Goal: Information Seeking & Learning: Learn about a topic

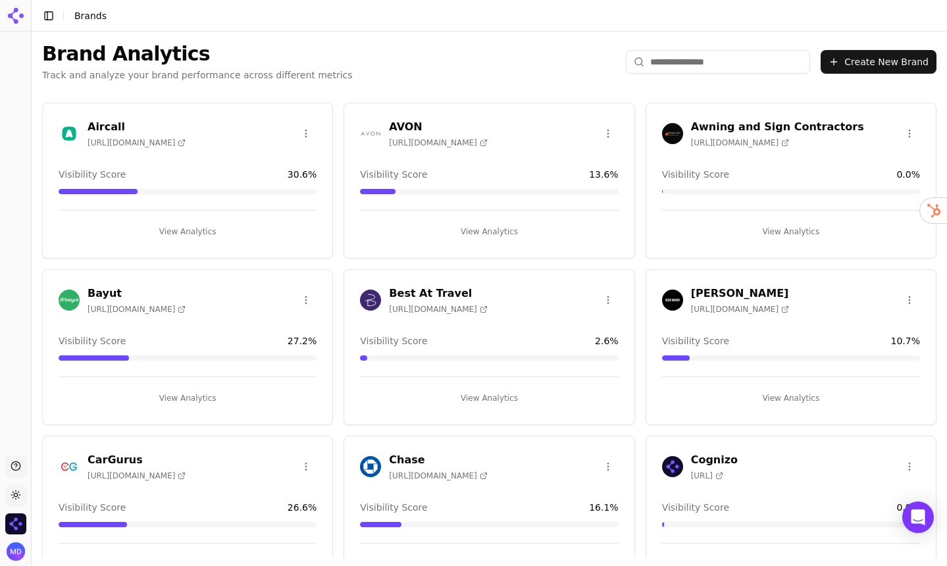
click at [20, 495] on html "Support Toggle theme Cognizo Toggle Sidebar Brands Brand Analytics Track and an…" at bounding box center [473, 283] width 947 height 566
click at [29, 446] on div "Dark" at bounding box center [48, 446] width 78 height 21
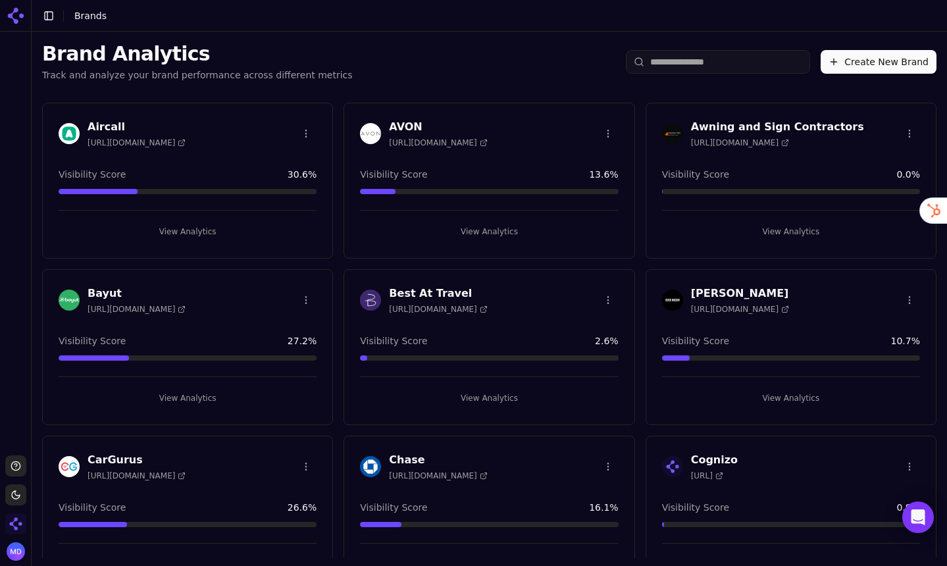
click at [18, 517] on img "Open organization switcher" at bounding box center [15, 523] width 21 height 21
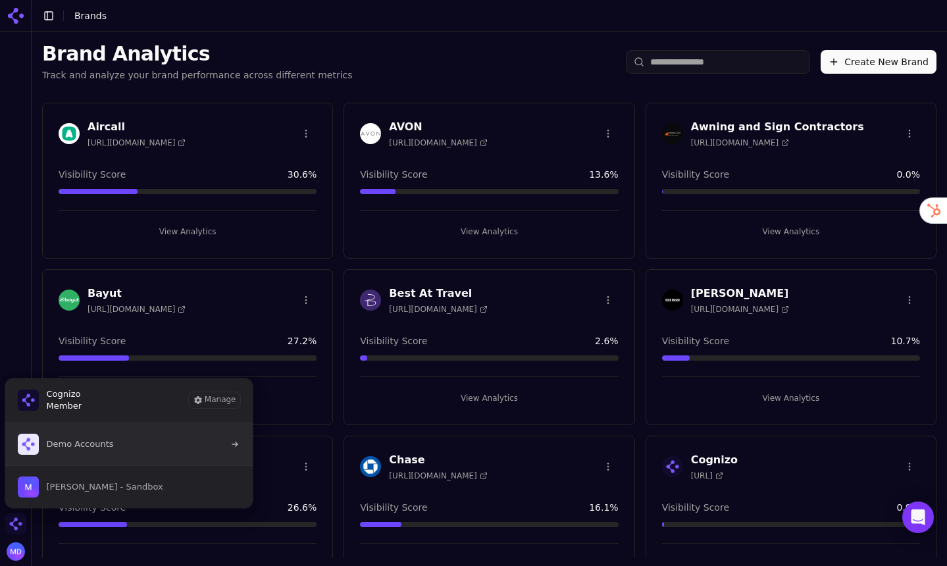
click at [68, 450] on span "Demo Accounts" at bounding box center [66, 444] width 96 height 21
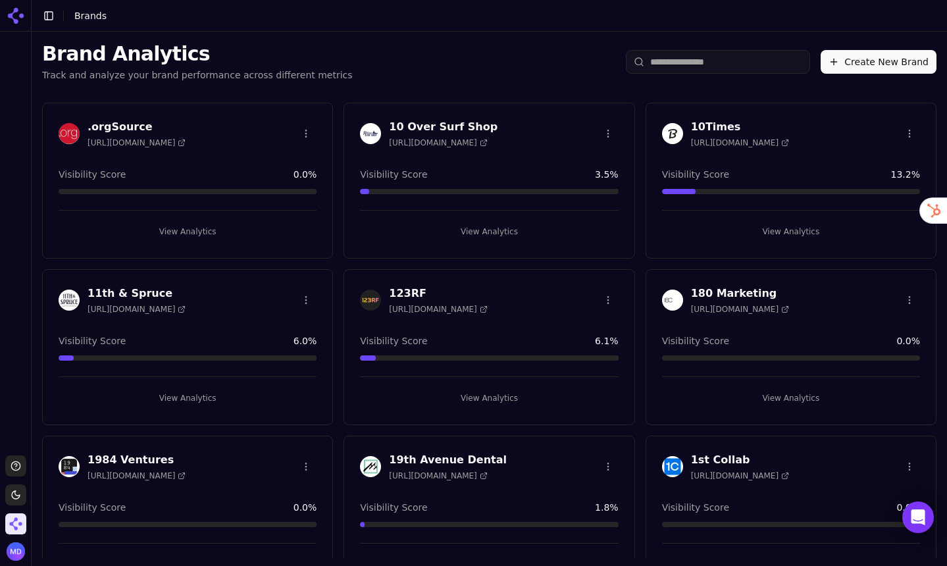
click at [714, 63] on input "search" at bounding box center [718, 62] width 184 height 24
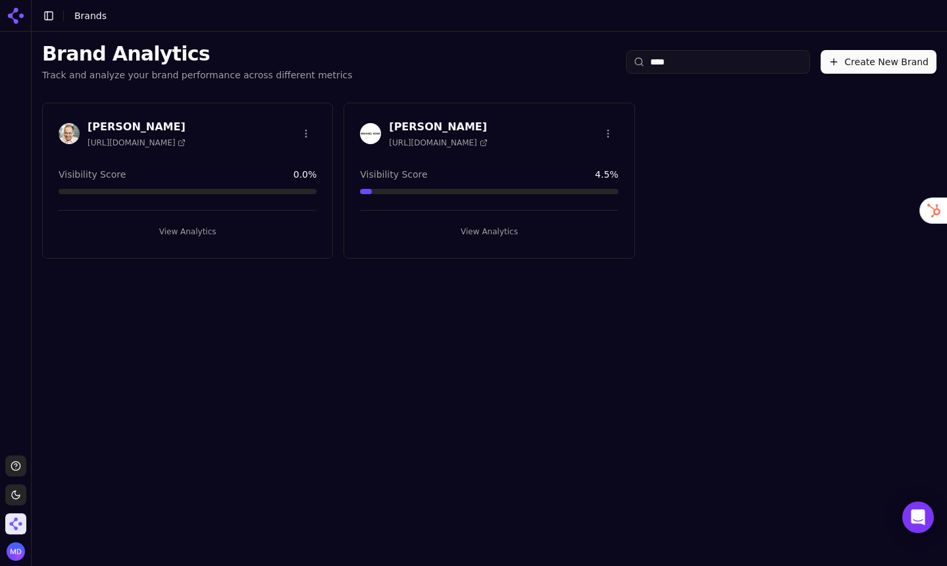
type input "****"
click at [519, 231] on button "View Analytics" at bounding box center [489, 231] width 258 height 21
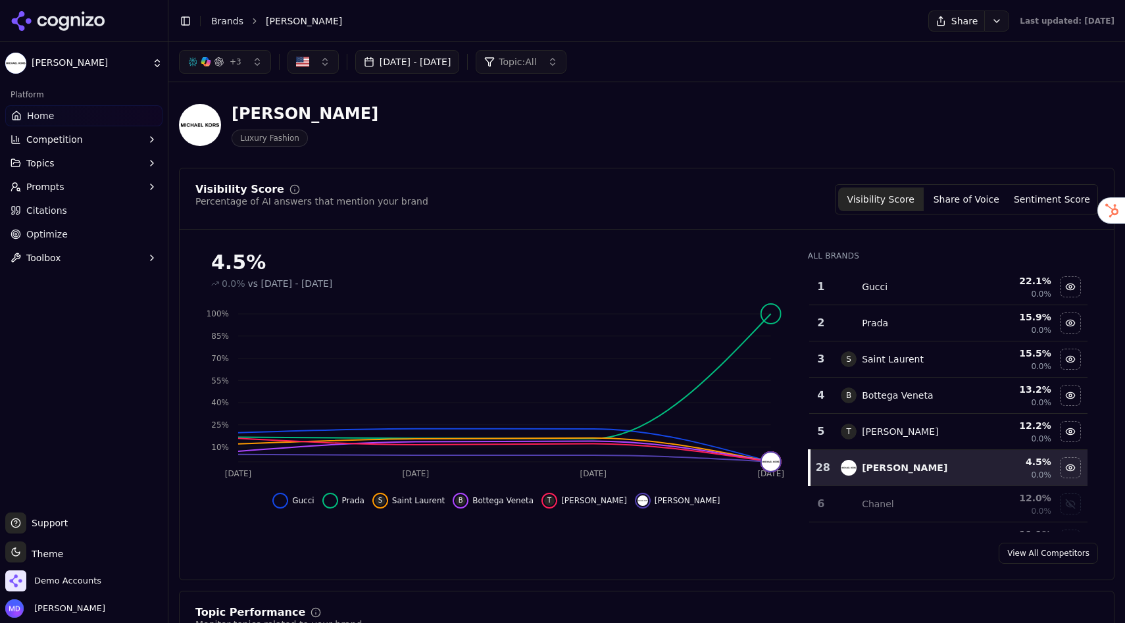
click at [226, 23] on link "Brands" at bounding box center [227, 21] width 32 height 11
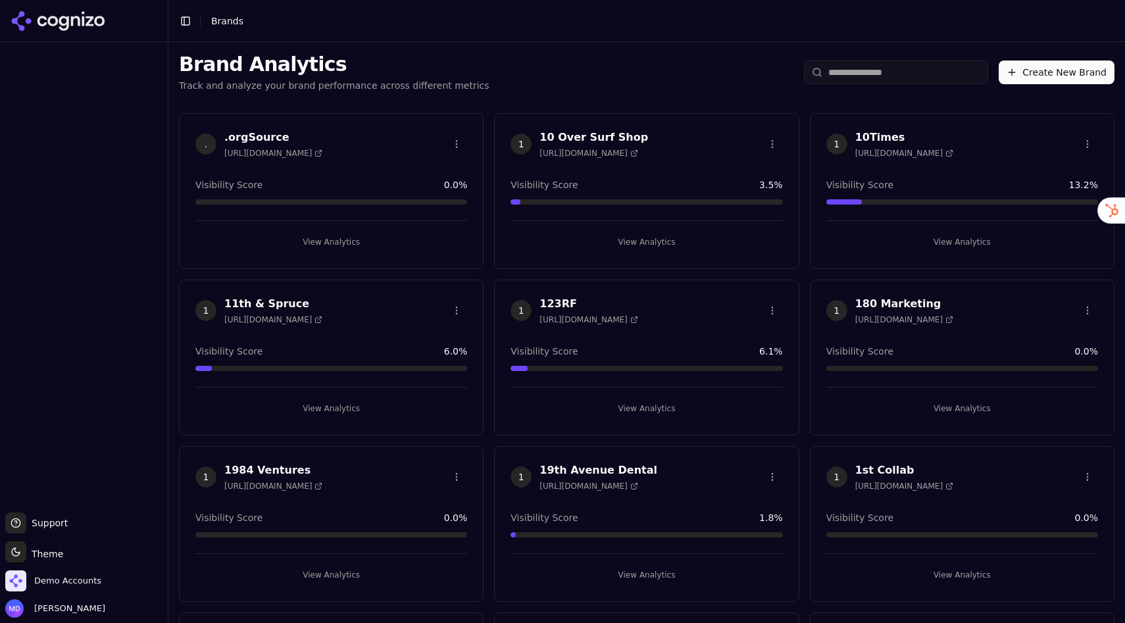
click at [853, 76] on input "search" at bounding box center [896, 73] width 184 height 24
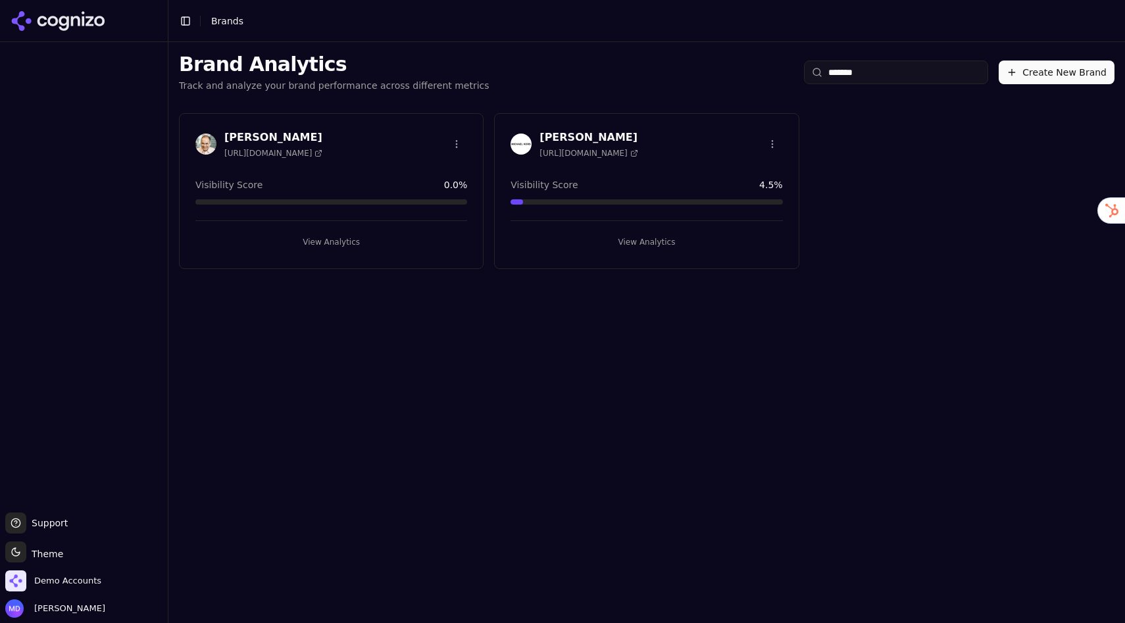
type input "*******"
click at [690, 242] on button "View Analytics" at bounding box center [647, 242] width 272 height 21
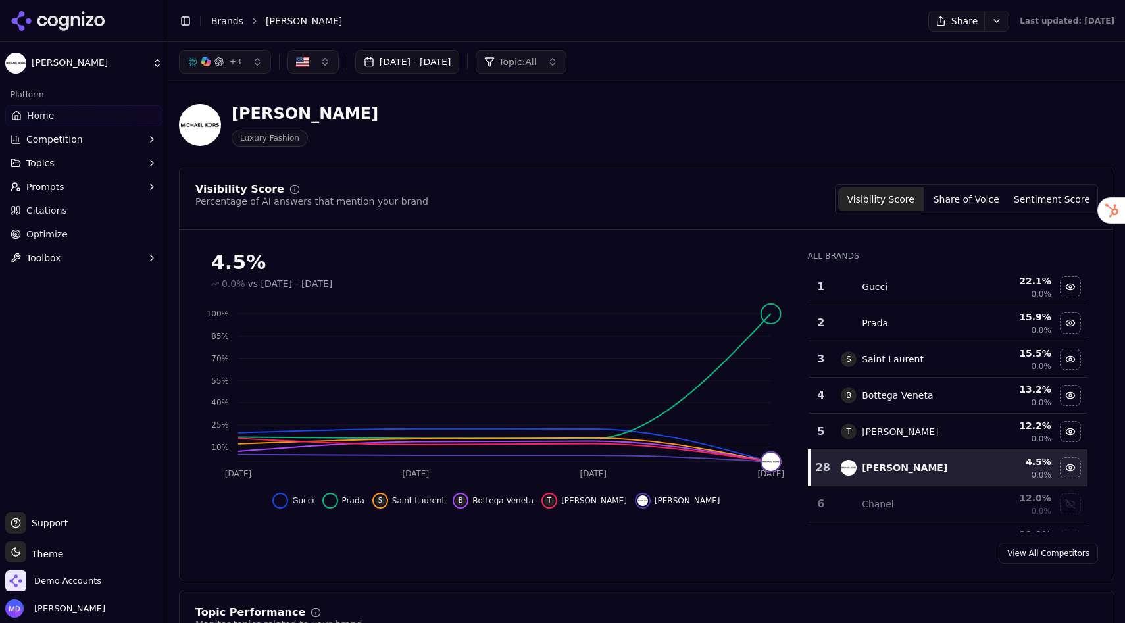
click at [946, 200] on button "Share of Voice" at bounding box center [967, 200] width 86 height 24
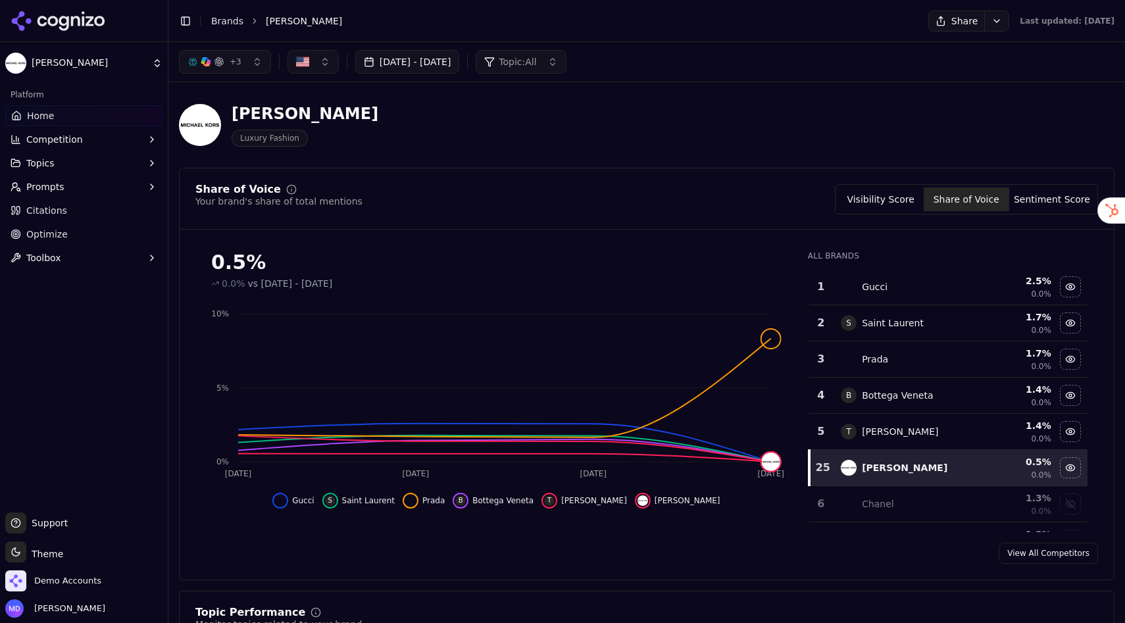
click at [49, 193] on span "Prompts" at bounding box center [45, 186] width 38 height 13
click at [45, 249] on span "Suggestions" at bounding box center [84, 249] width 114 height 13
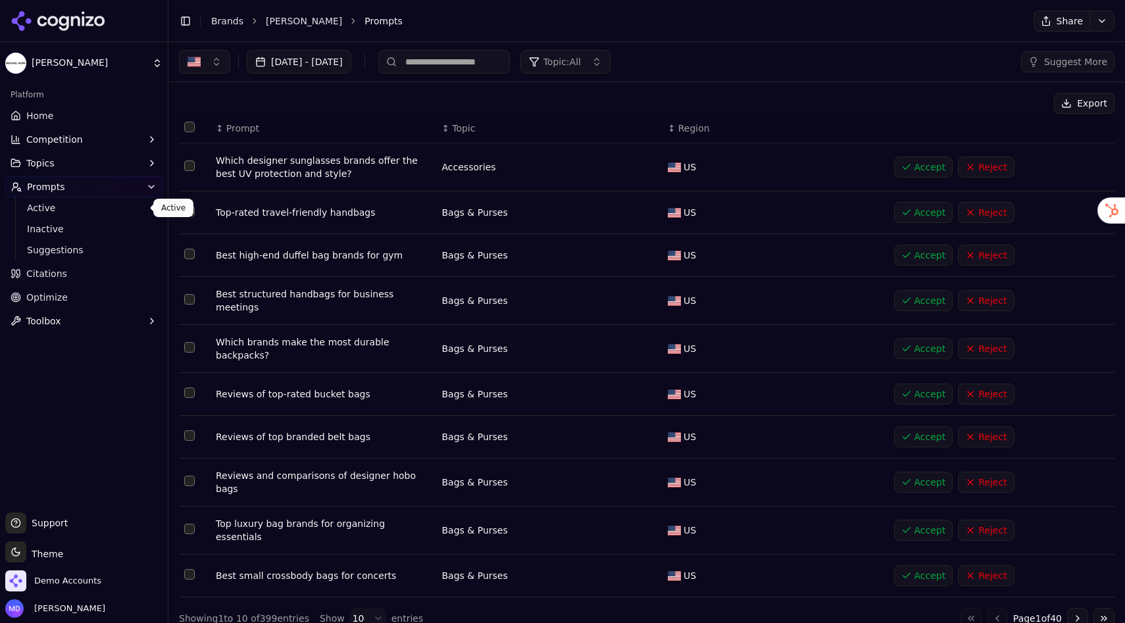
click at [47, 207] on span "Active" at bounding box center [84, 207] width 114 height 13
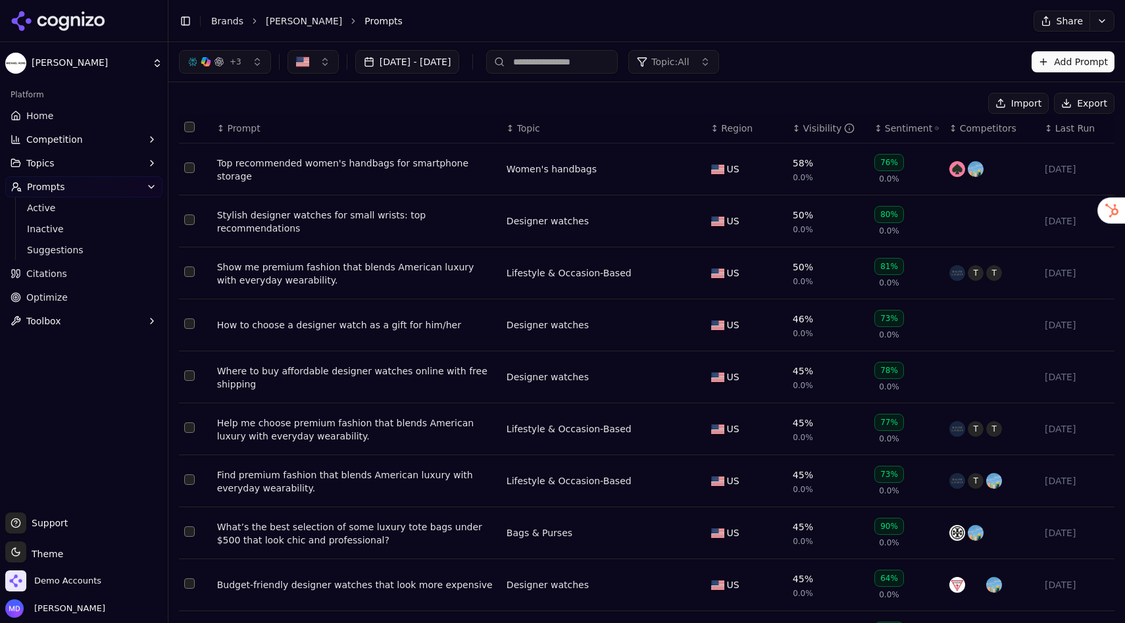
click at [946, 130] on span "Last Run" at bounding box center [1074, 128] width 39 height 13
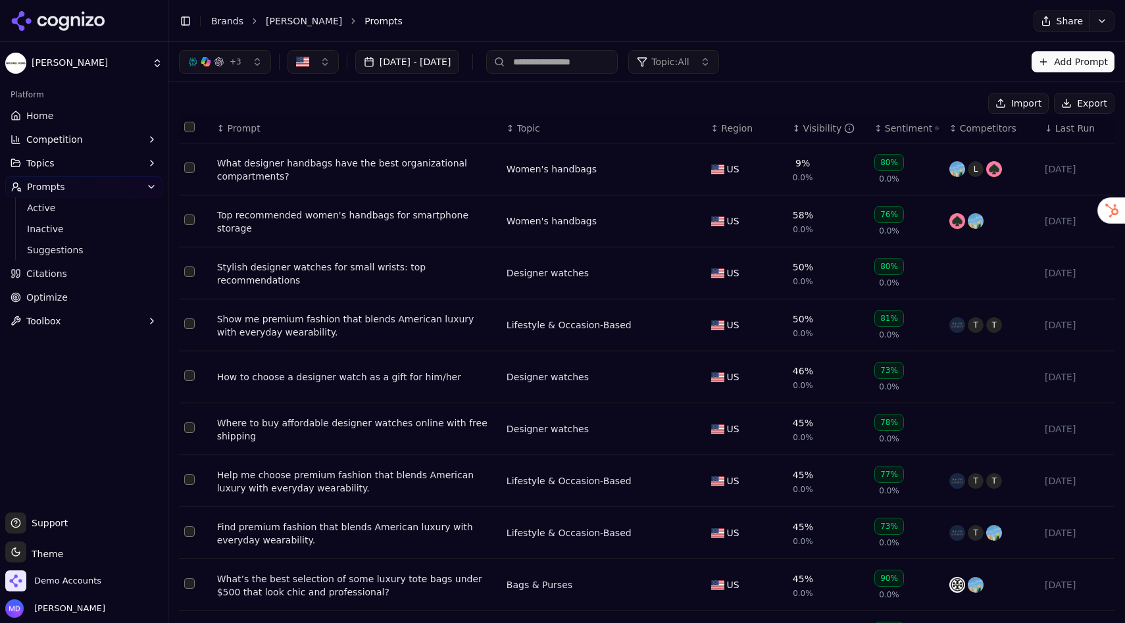
click at [425, 218] on div "Top recommended women's handbags for smartphone storage" at bounding box center [356, 222] width 279 height 26
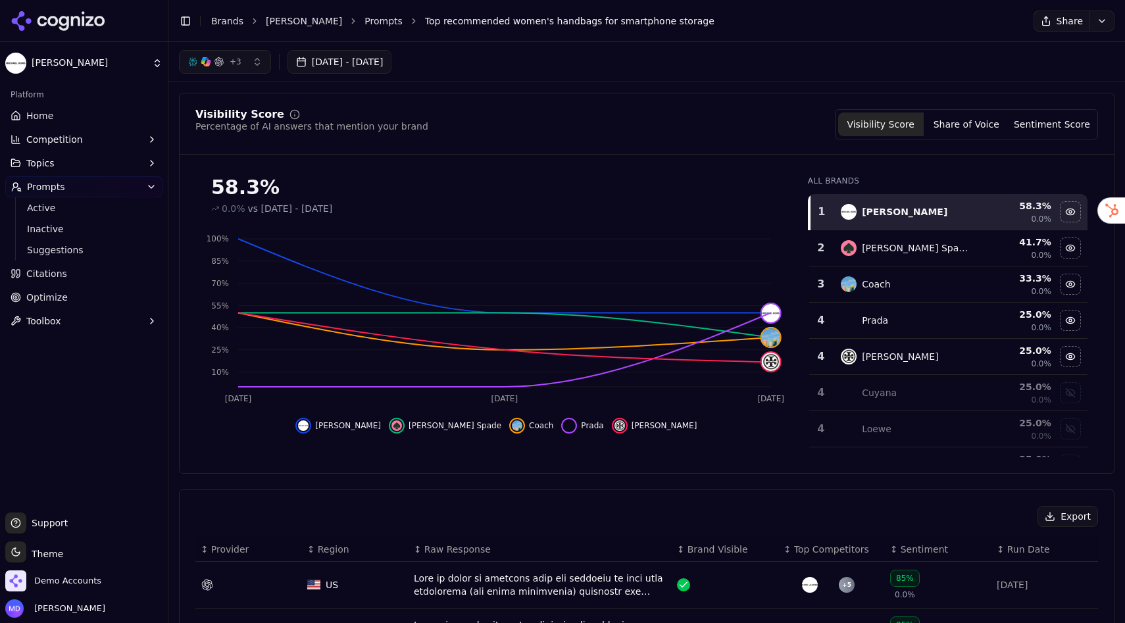
click at [113, 113] on link "Home" at bounding box center [83, 115] width 157 height 21
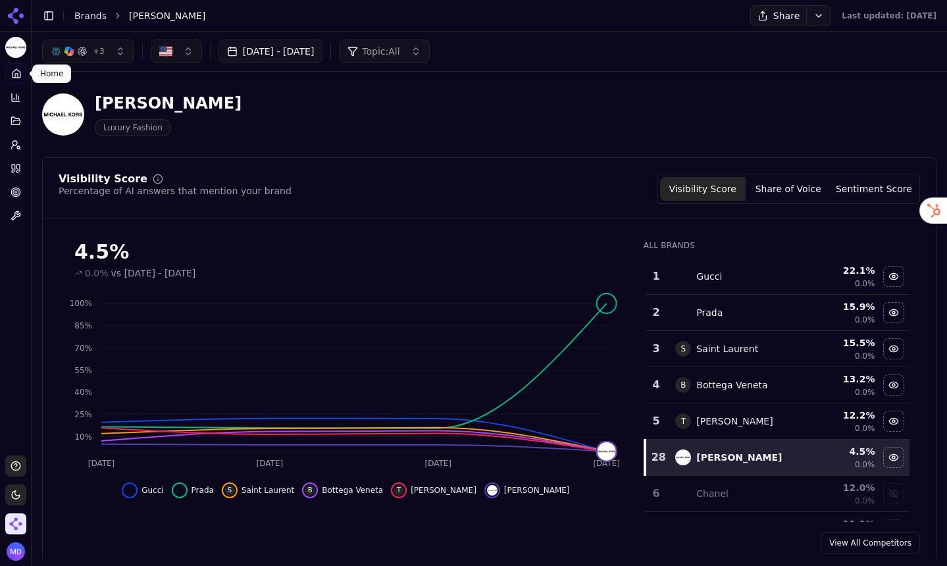
click at [775, 186] on button "Share of Voice" at bounding box center [789, 189] width 86 height 24
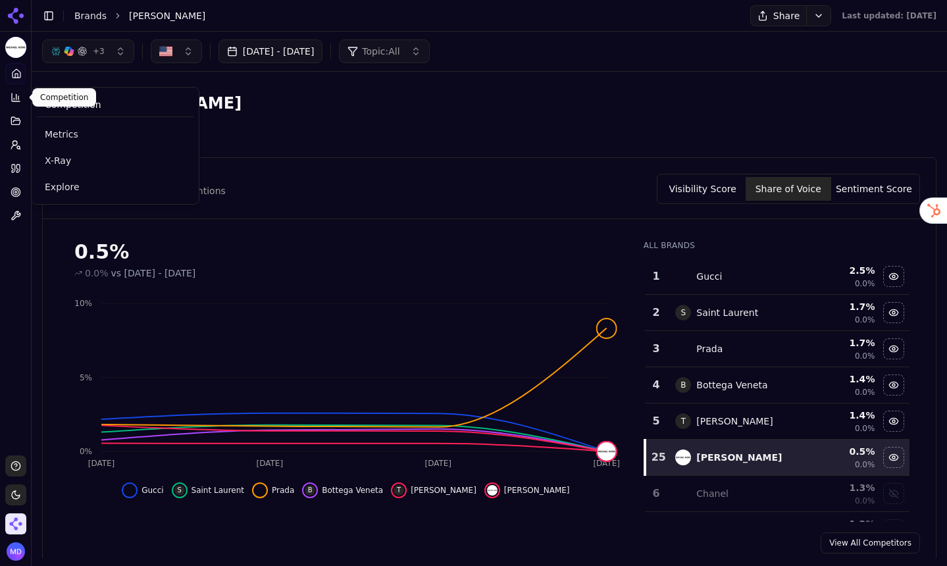
click at [18, 92] on icon at bounding box center [16, 97] width 11 height 11
click at [63, 182] on span "Explore" at bounding box center [115, 186] width 141 height 13
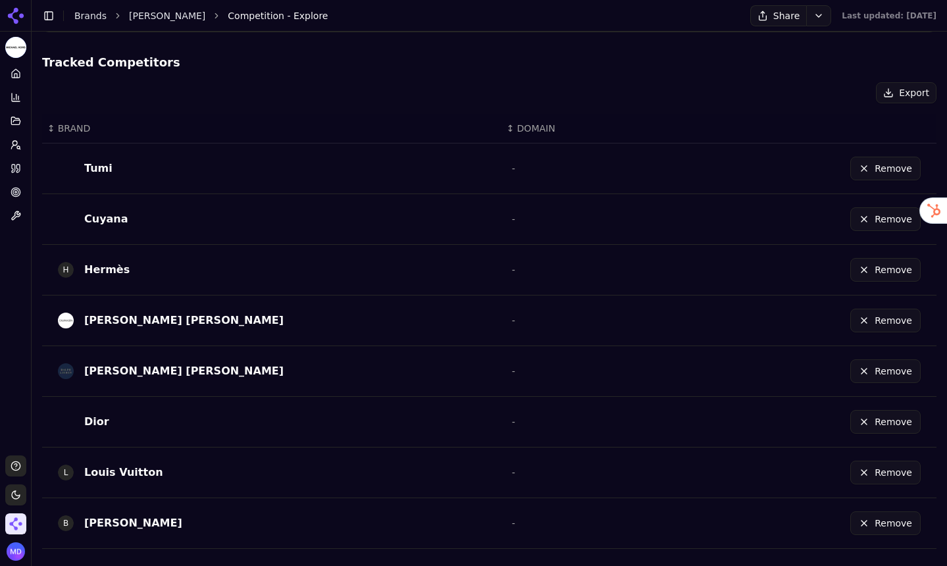
scroll to position [442, 0]
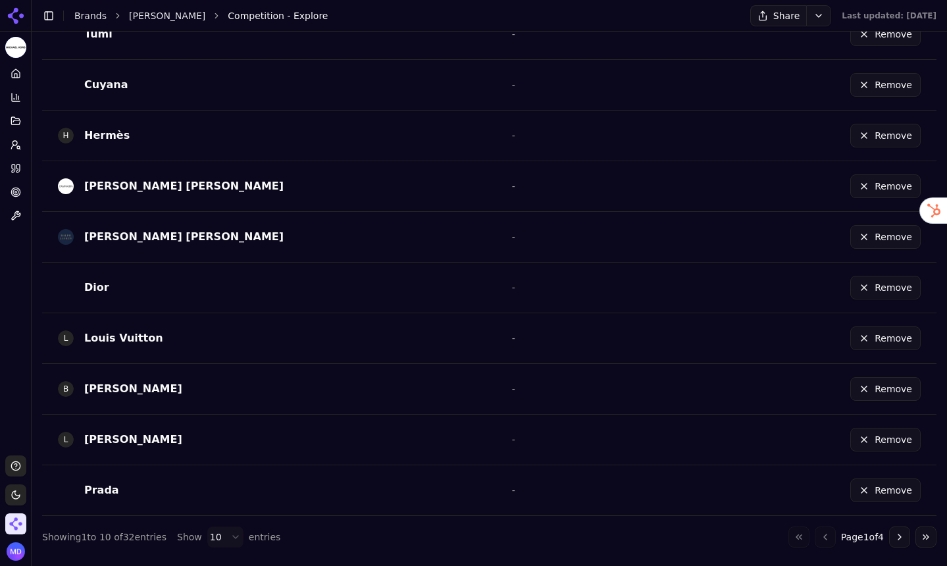
click at [899, 540] on button "Go to next page" at bounding box center [899, 536] width 21 height 21
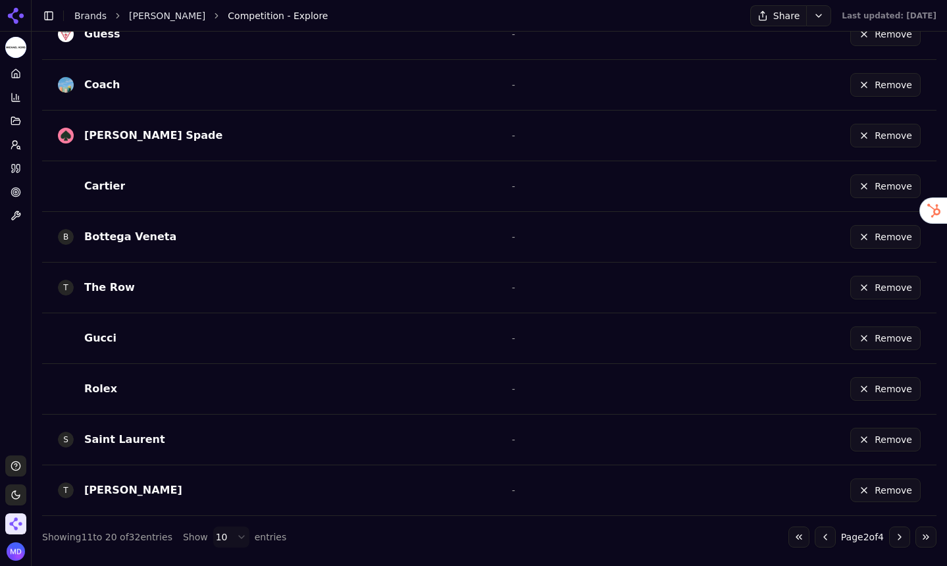
click at [899, 540] on button "Go to next page" at bounding box center [899, 536] width 21 height 21
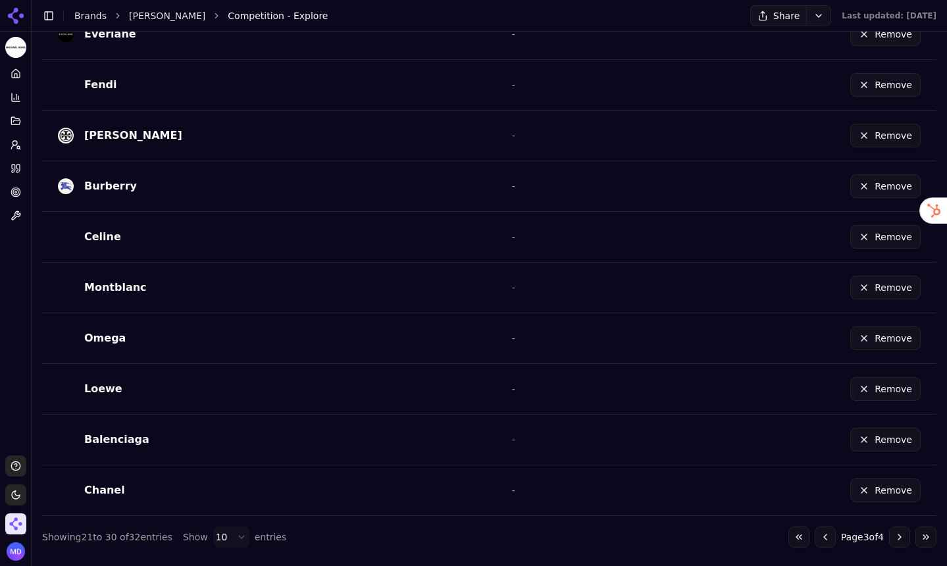
click at [899, 540] on button "Go to next page" at bounding box center [899, 536] width 21 height 21
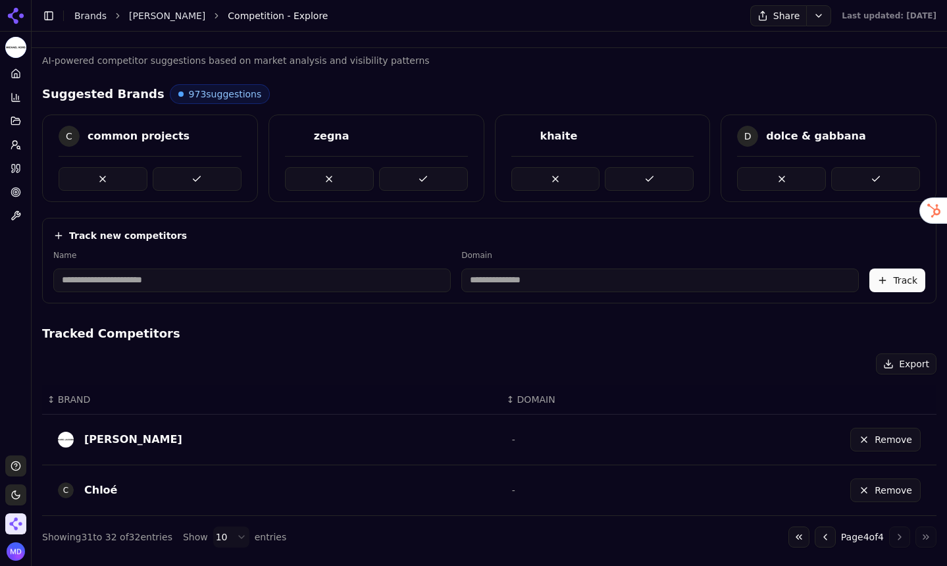
scroll to position [37, 0]
click at [10, 75] on link "Home" at bounding box center [15, 73] width 20 height 21
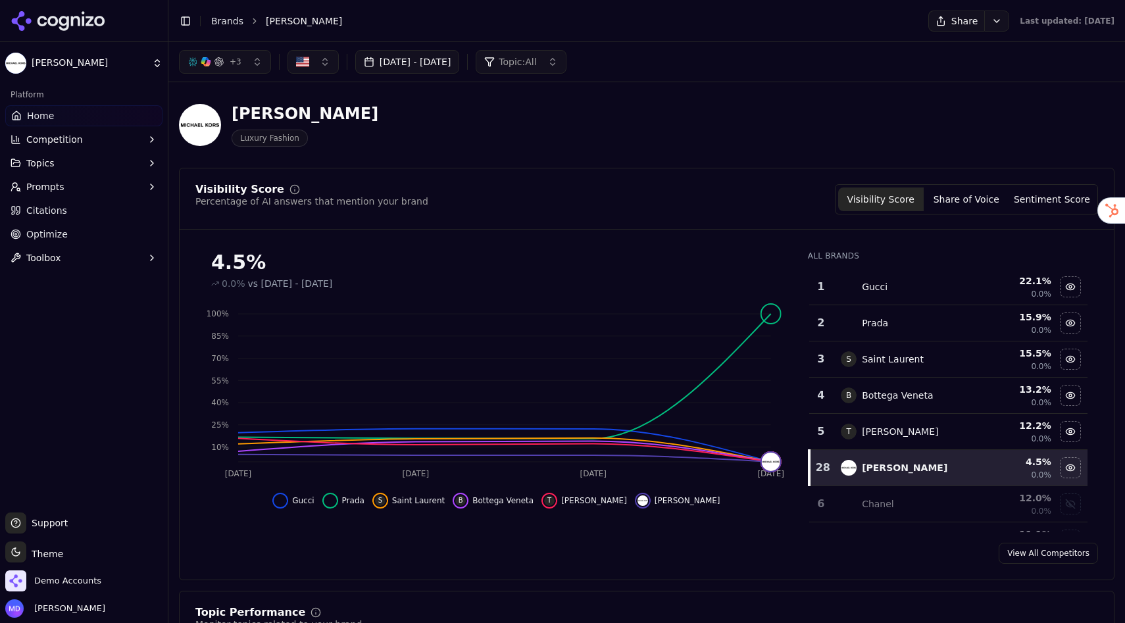
click at [946, 550] on link "View All Competitors" at bounding box center [1048, 553] width 99 height 21
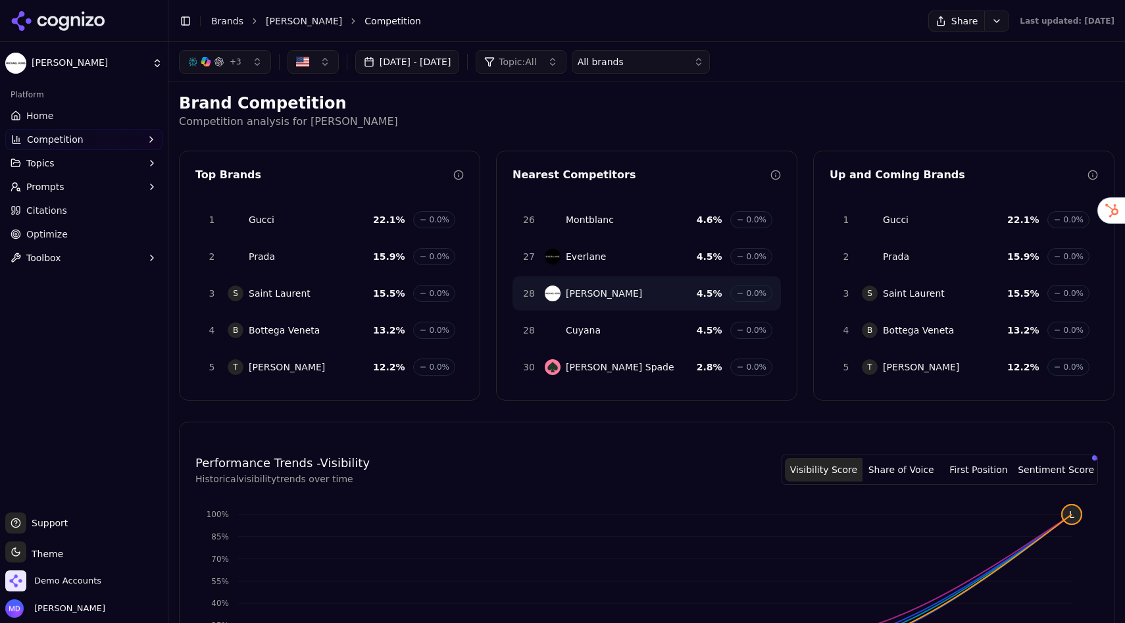
click at [65, 121] on link "Home" at bounding box center [83, 115] width 157 height 21
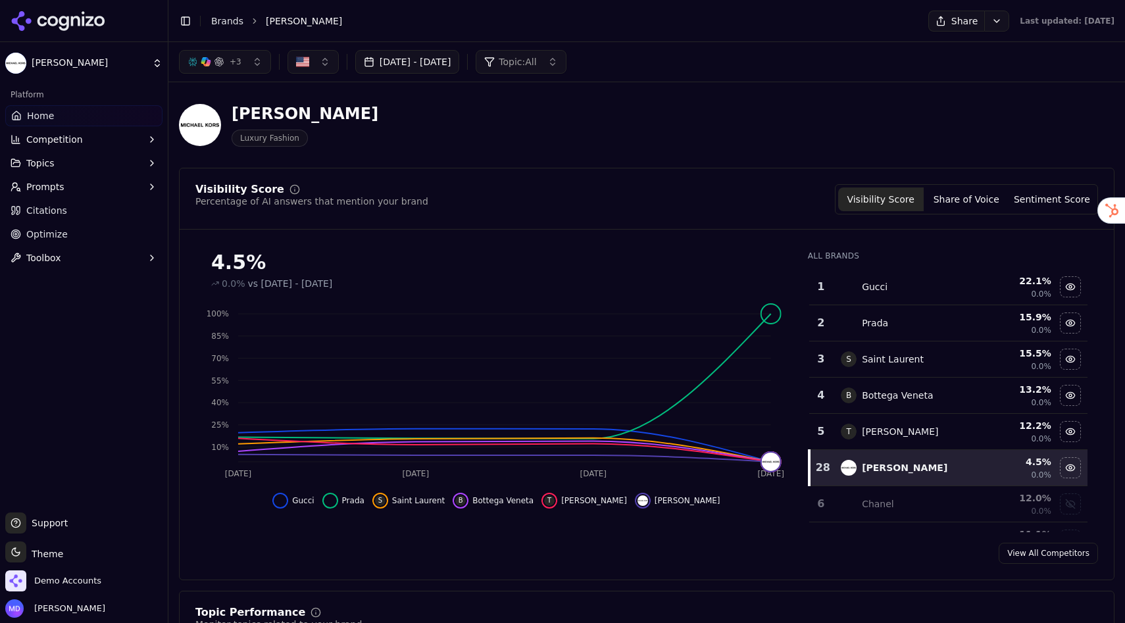
click at [946, 193] on button "Share of Voice" at bounding box center [967, 200] width 86 height 24
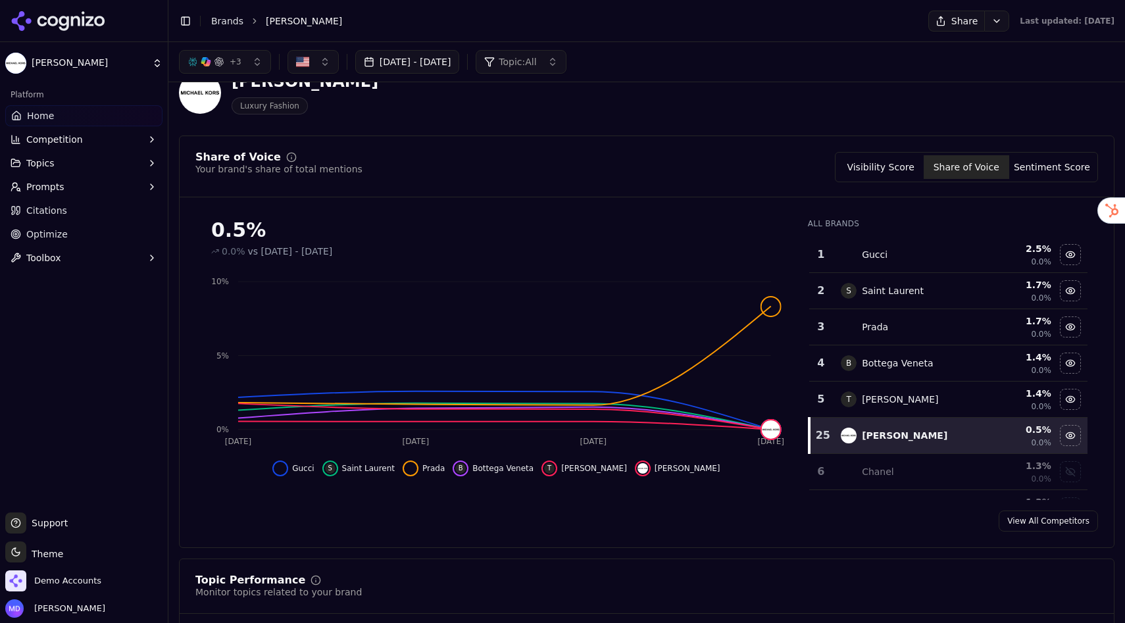
scroll to position [33, 0]
click at [946, 168] on button "Sentiment Score" at bounding box center [1052, 167] width 86 height 24
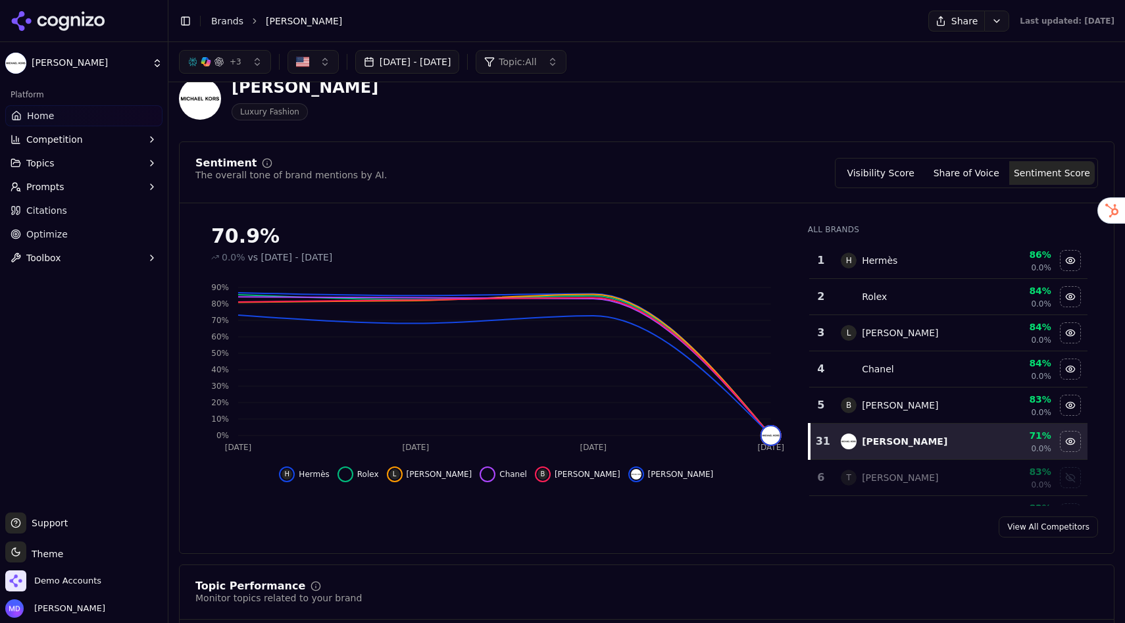
scroll to position [20, 0]
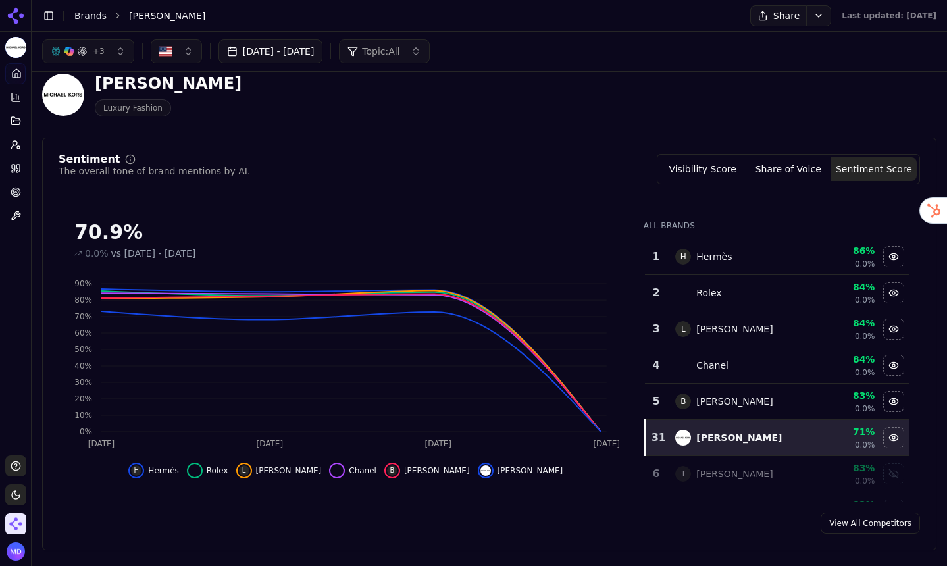
click at [728, 170] on button "Visibility Score" at bounding box center [703, 169] width 86 height 24
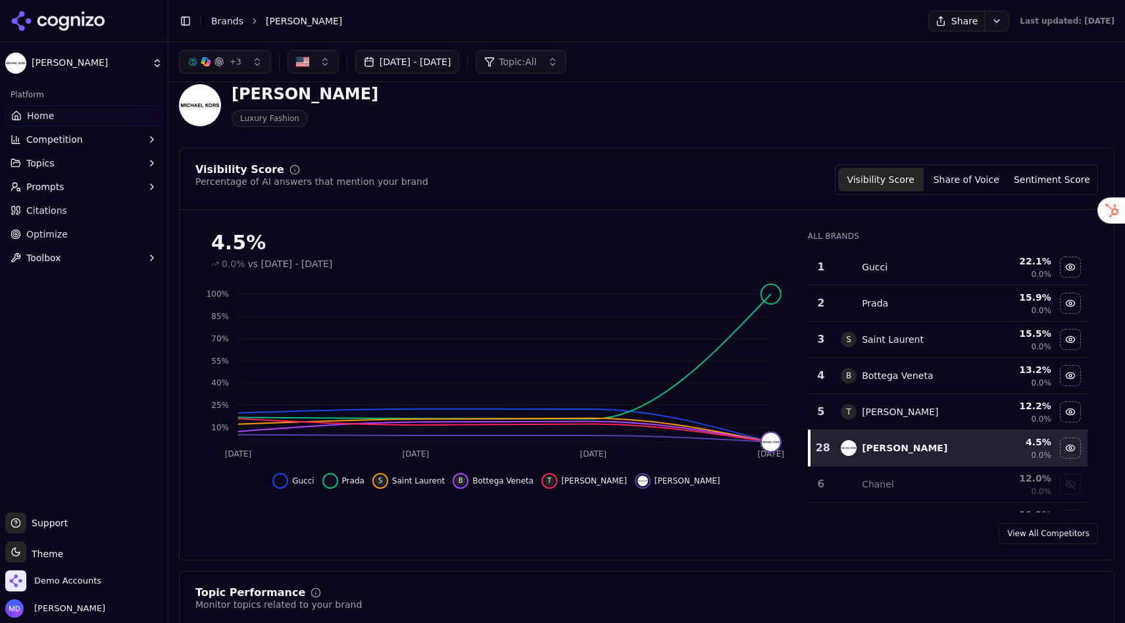
click at [946, 175] on button "Share of Voice" at bounding box center [967, 180] width 86 height 24
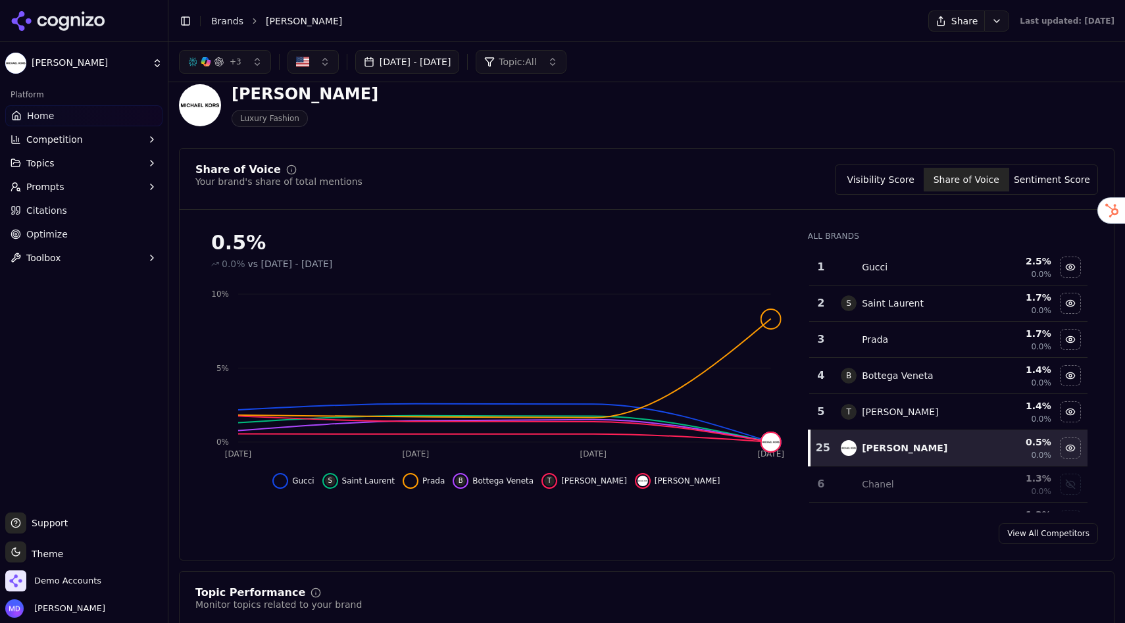
click at [946, 184] on button "Sentiment Score" at bounding box center [1052, 180] width 86 height 24
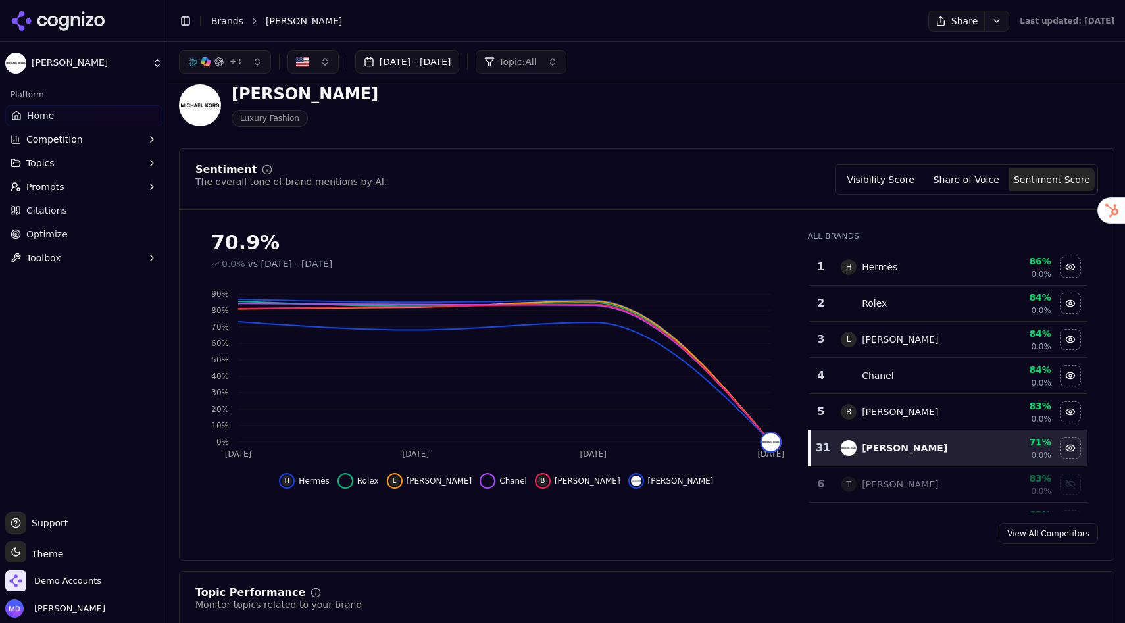
click at [946, 182] on button "Share of Voice" at bounding box center [967, 180] width 86 height 24
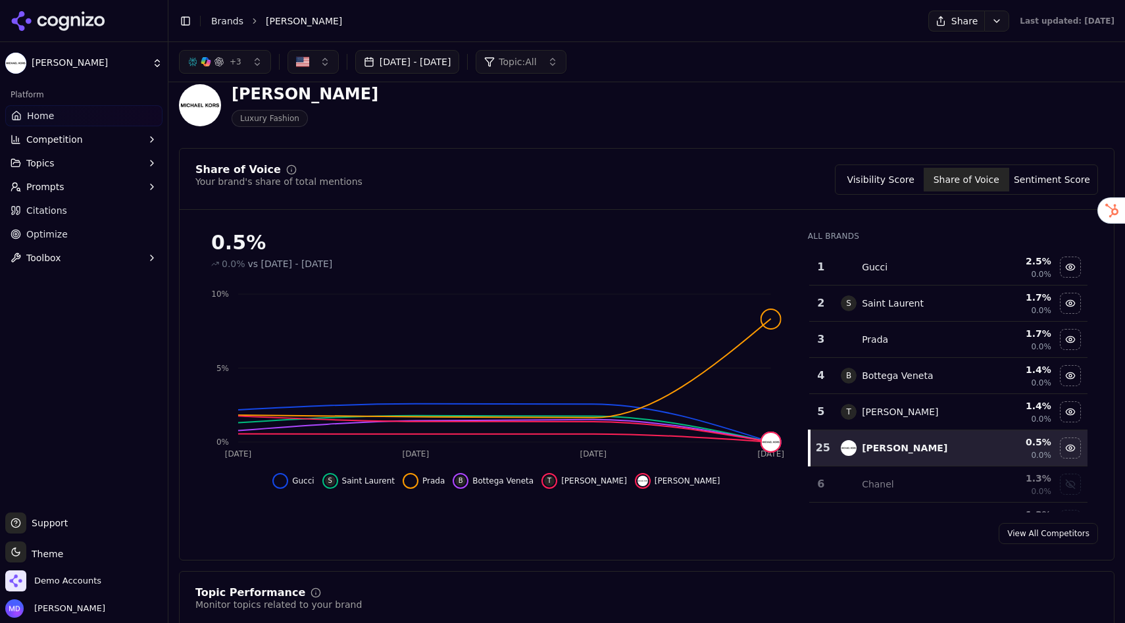
click at [894, 181] on button "Visibility Score" at bounding box center [881, 180] width 86 height 24
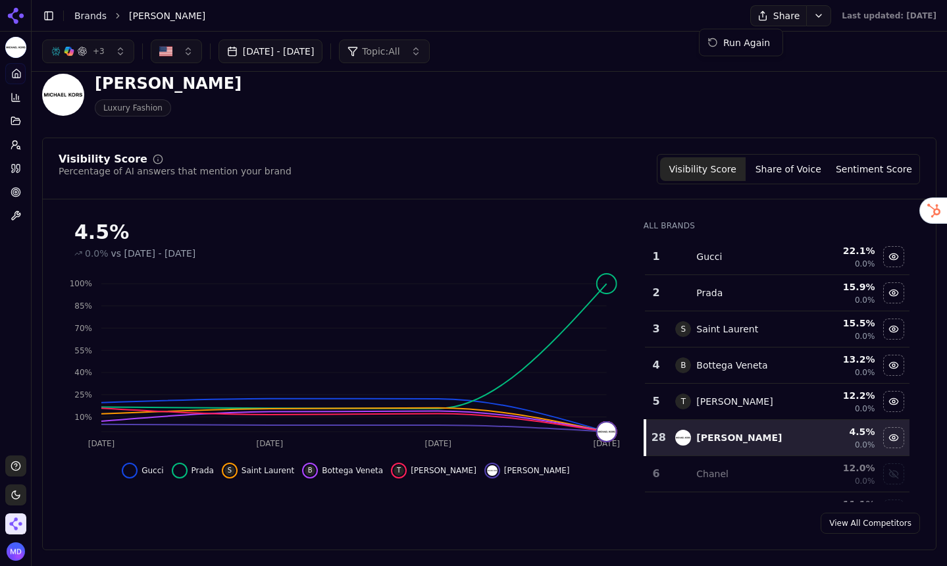
click at [769, 11] on html "Michael Kors Platform Home Competition Topics Prompts Citations Optimize Toolbo…" at bounding box center [473, 283] width 947 height 566
click at [767, 43] on div "Run Again" at bounding box center [741, 42] width 78 height 21
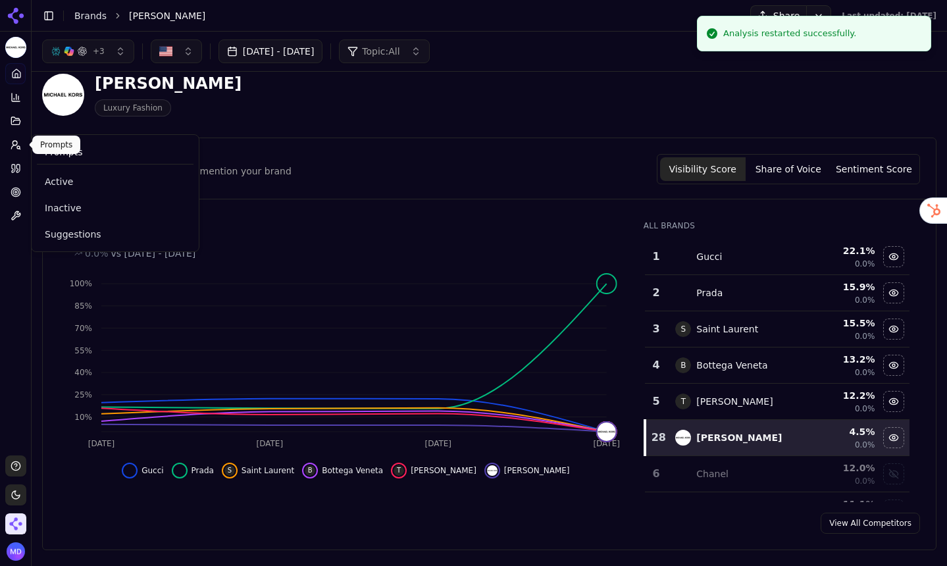
click at [13, 152] on button "Prompts" at bounding box center [15, 144] width 20 height 21
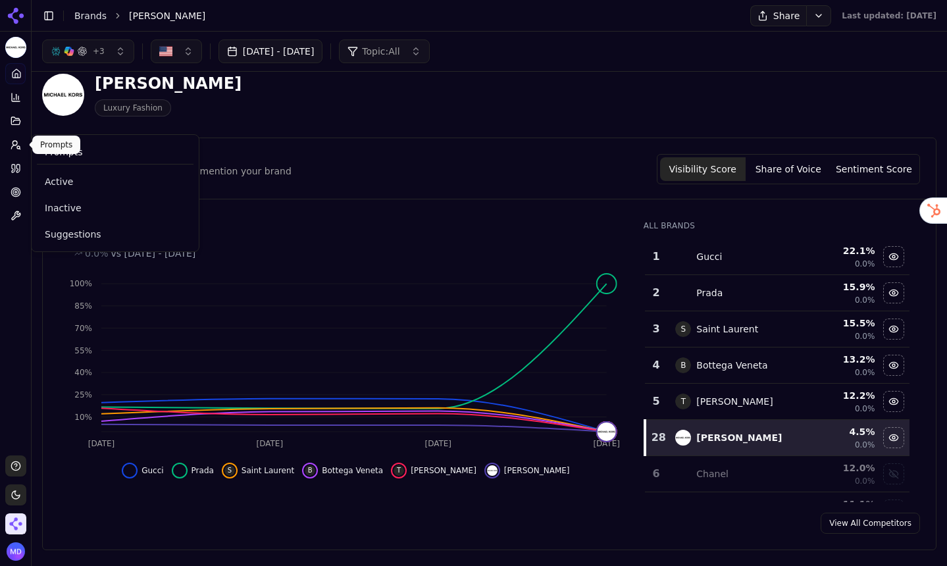
click at [15, 147] on icon at bounding box center [16, 144] width 11 height 11
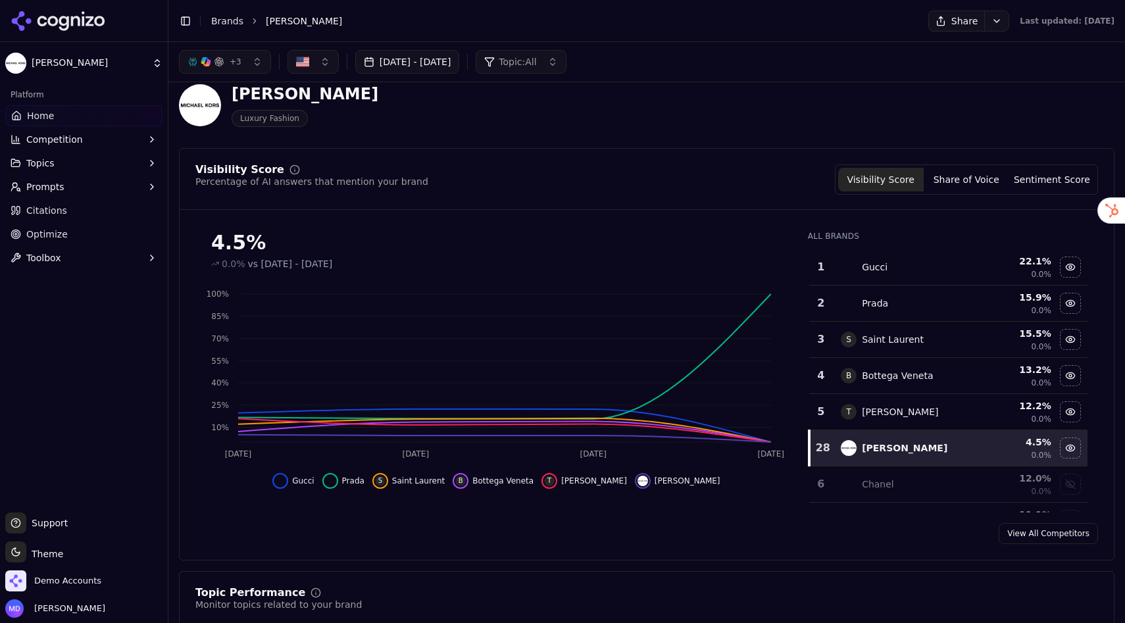
click at [141, 190] on button "Prompts" at bounding box center [83, 186] width 157 height 21
click at [61, 218] on ul "Active Inactive Suggestions" at bounding box center [84, 228] width 139 height 63
click at [55, 213] on span "Active" at bounding box center [84, 207] width 114 height 13
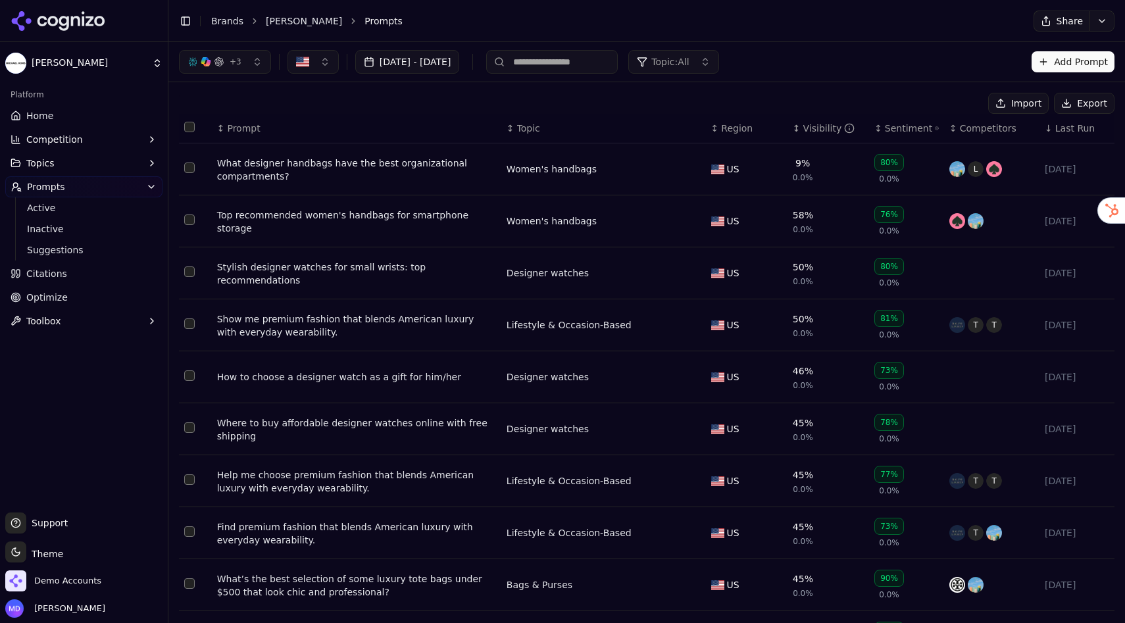
click at [946, 140] on th "↓ Last Run" at bounding box center [1077, 129] width 75 height 30
click at [946, 132] on span "Last Run" at bounding box center [1074, 128] width 39 height 13
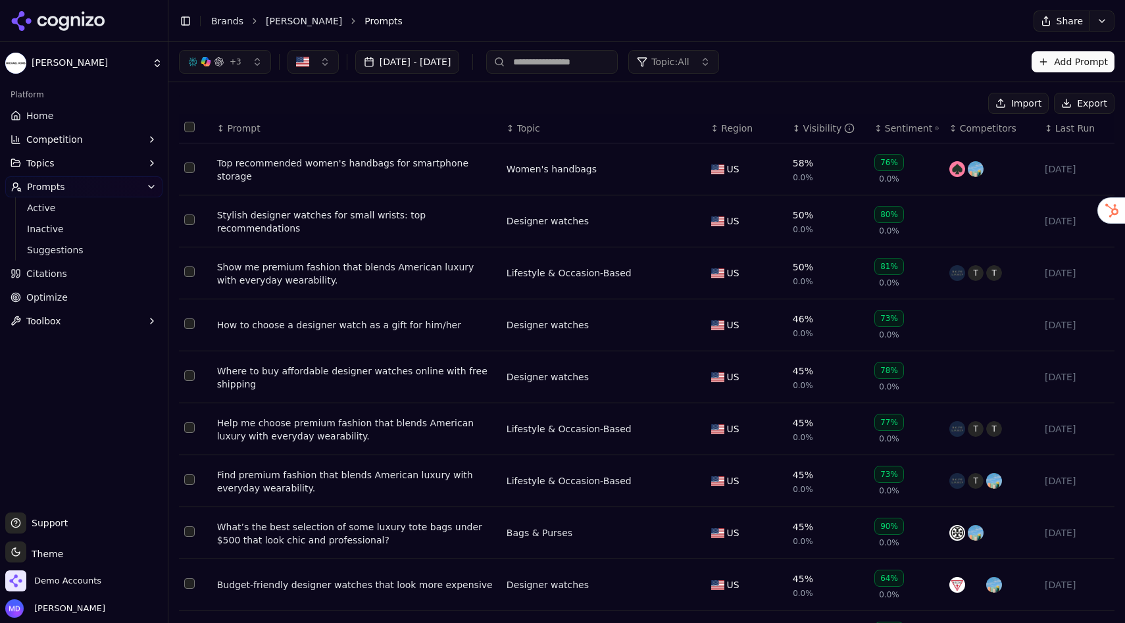
click at [946, 132] on span "Last Run" at bounding box center [1074, 128] width 39 height 13
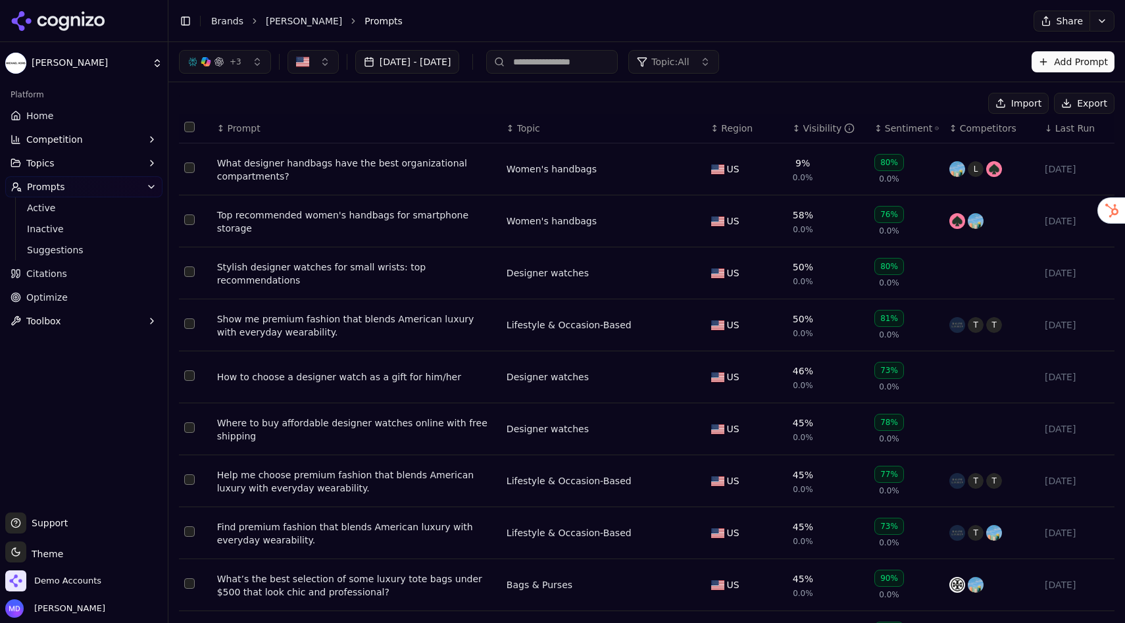
click at [432, 164] on div "What designer handbags have the best organizational compartments?" at bounding box center [356, 170] width 279 height 26
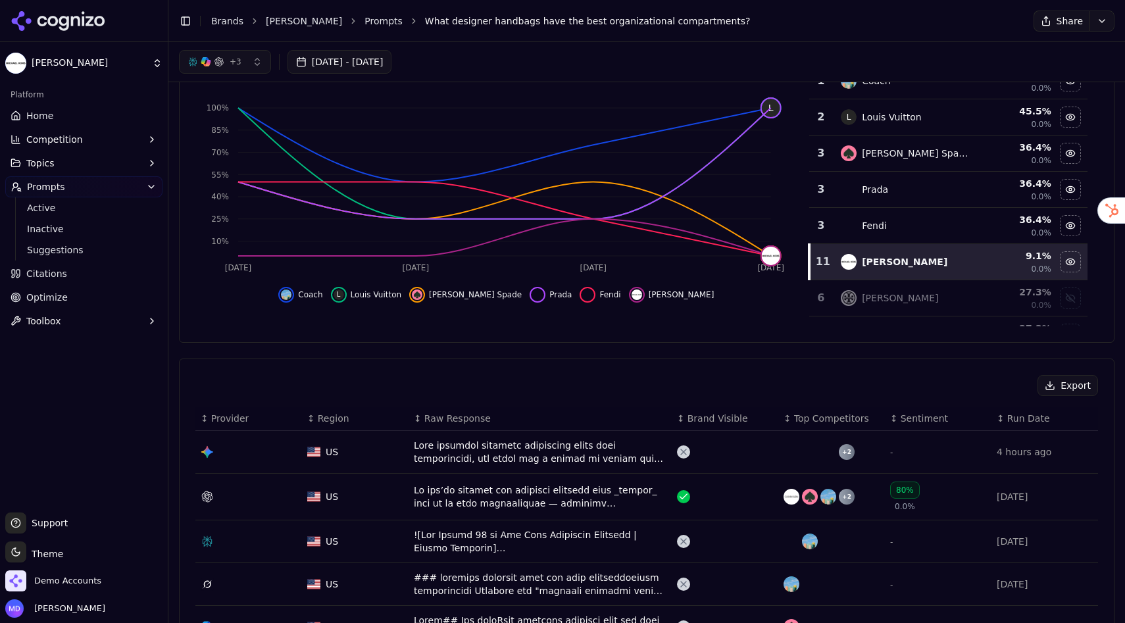
scroll to position [107, 0]
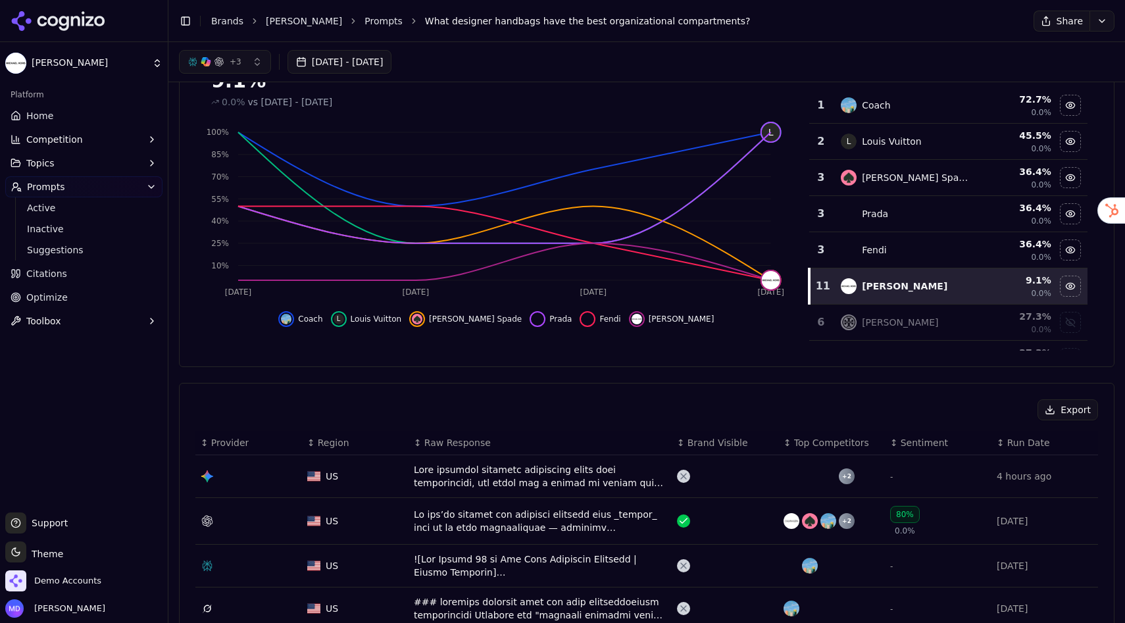
click at [40, 118] on span "Home" at bounding box center [39, 115] width 27 height 13
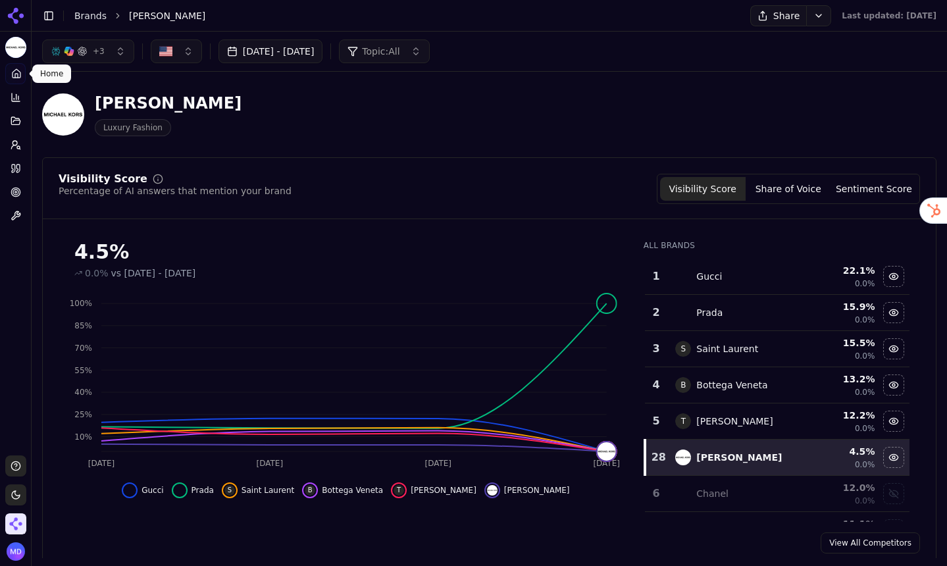
click at [14, 521] on img "Open organization switcher" at bounding box center [15, 523] width 21 height 21
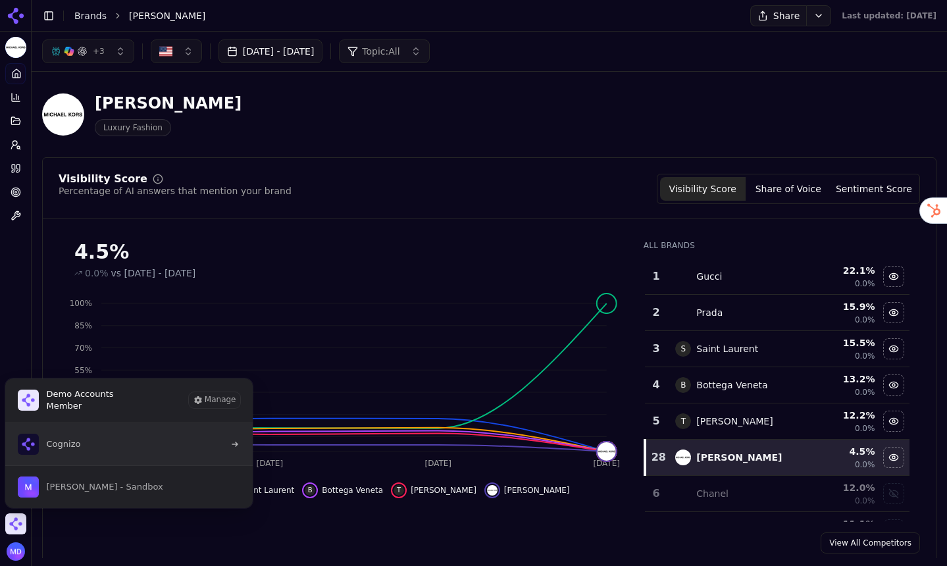
click at [75, 448] on span "Cognizo" at bounding box center [64, 444] width 34 height 12
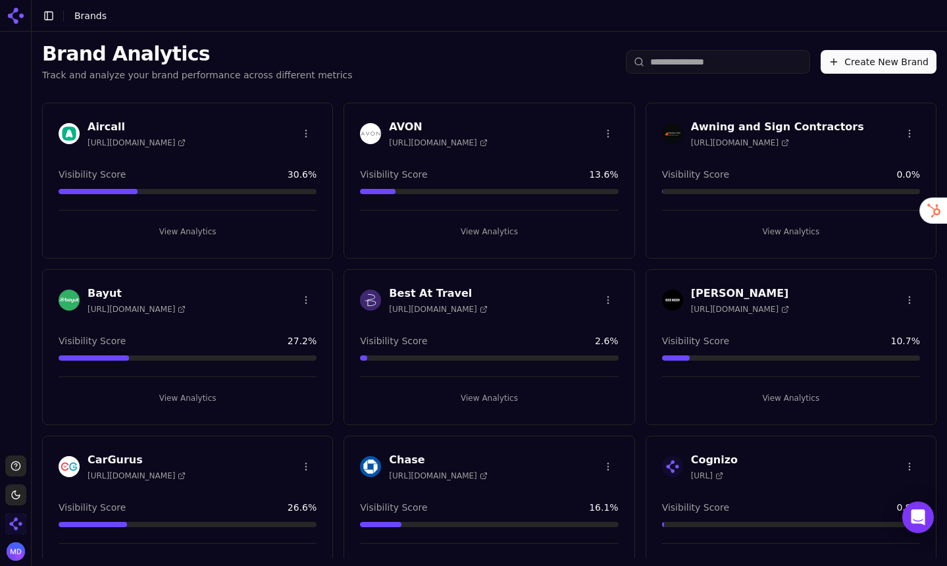
click at [738, 71] on input "search" at bounding box center [718, 62] width 184 height 24
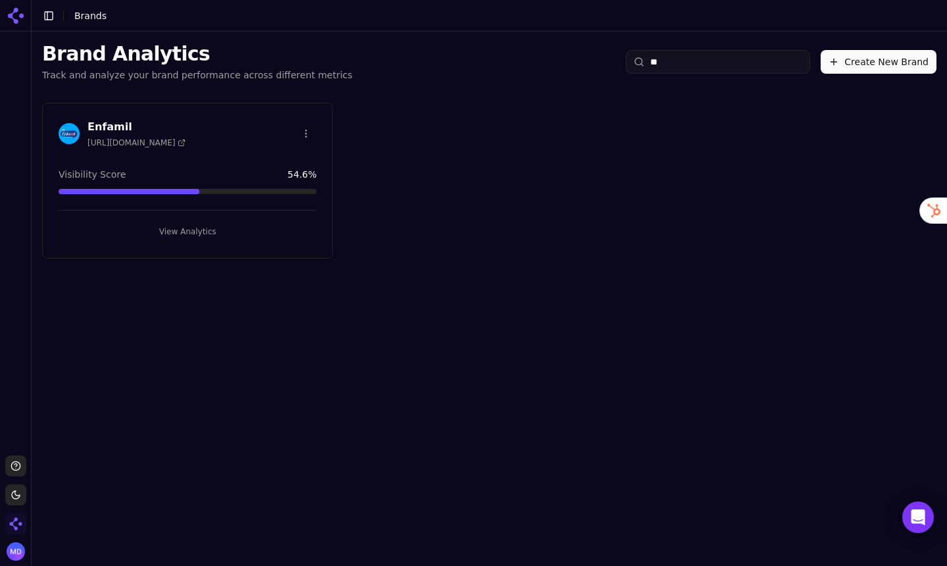
type input "*"
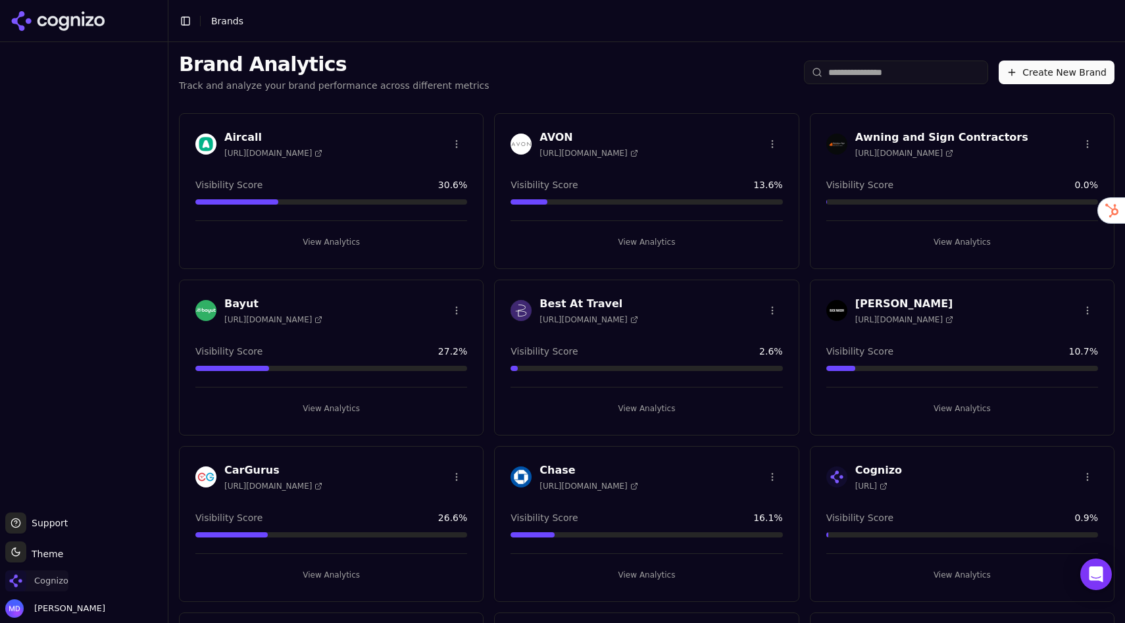
click at [34, 565] on span "Cognizo" at bounding box center [51, 581] width 34 height 12
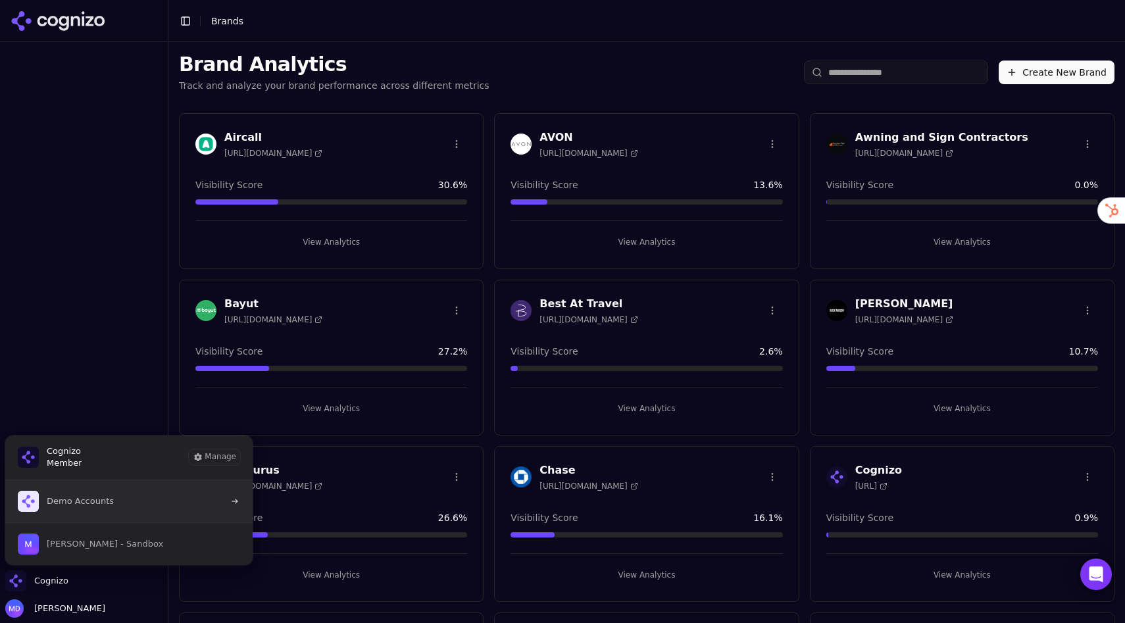
click at [88, 501] on span "Demo Accounts" at bounding box center [80, 501] width 67 height 12
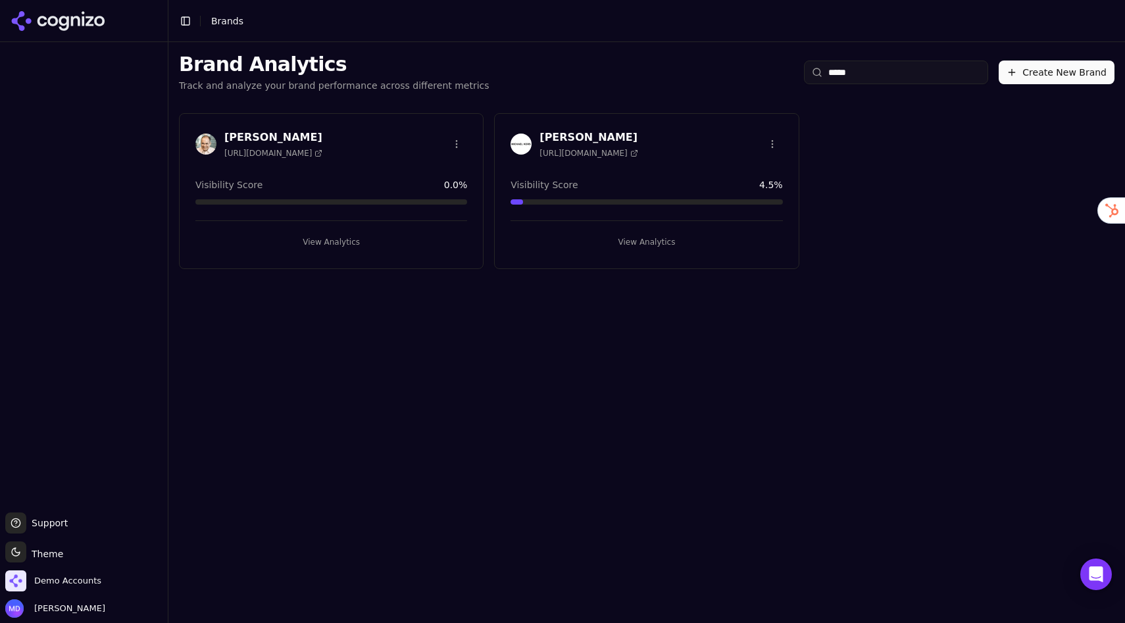
type input "*****"
click at [620, 247] on button "View Analytics" at bounding box center [647, 242] width 272 height 21
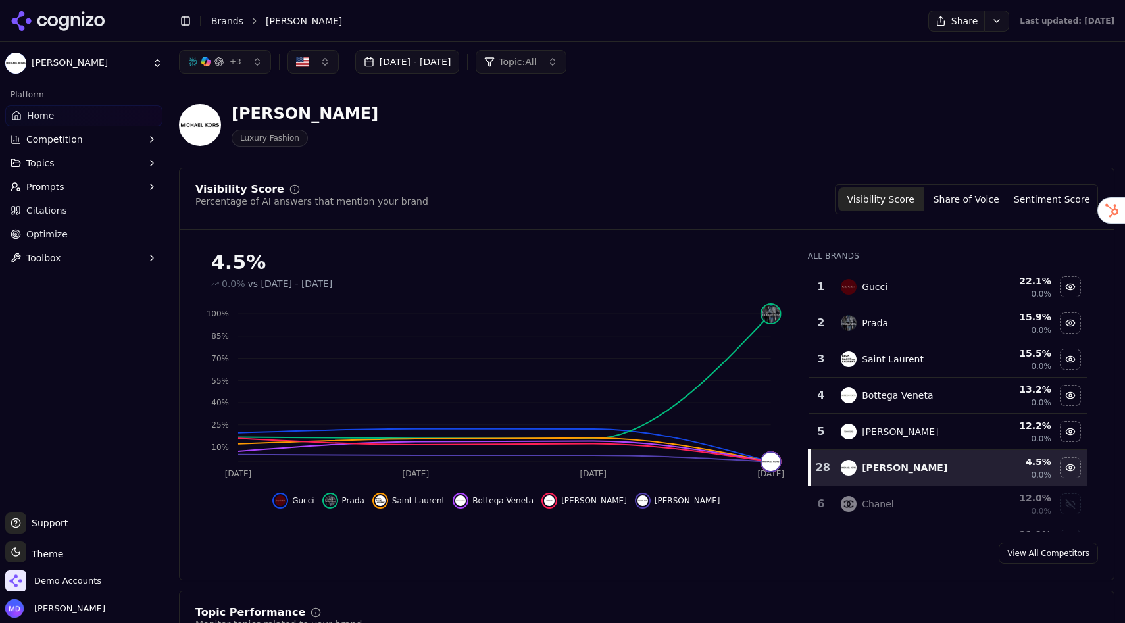
click at [74, 205] on link "Citations" at bounding box center [83, 210] width 157 height 21
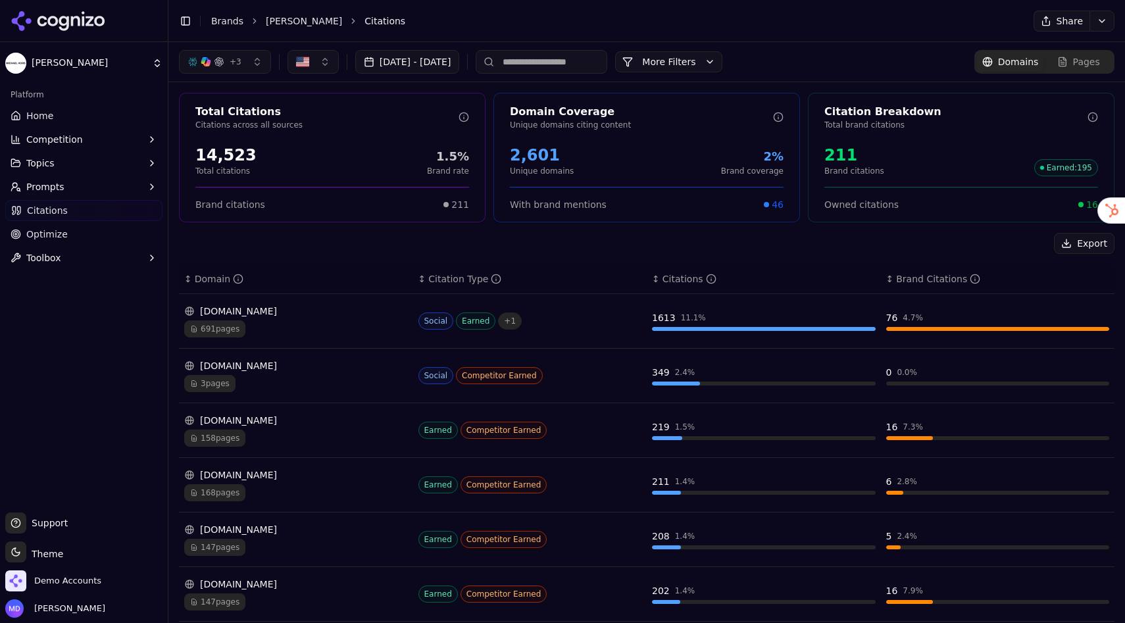
click at [585, 61] on input at bounding box center [542, 62] width 132 height 24
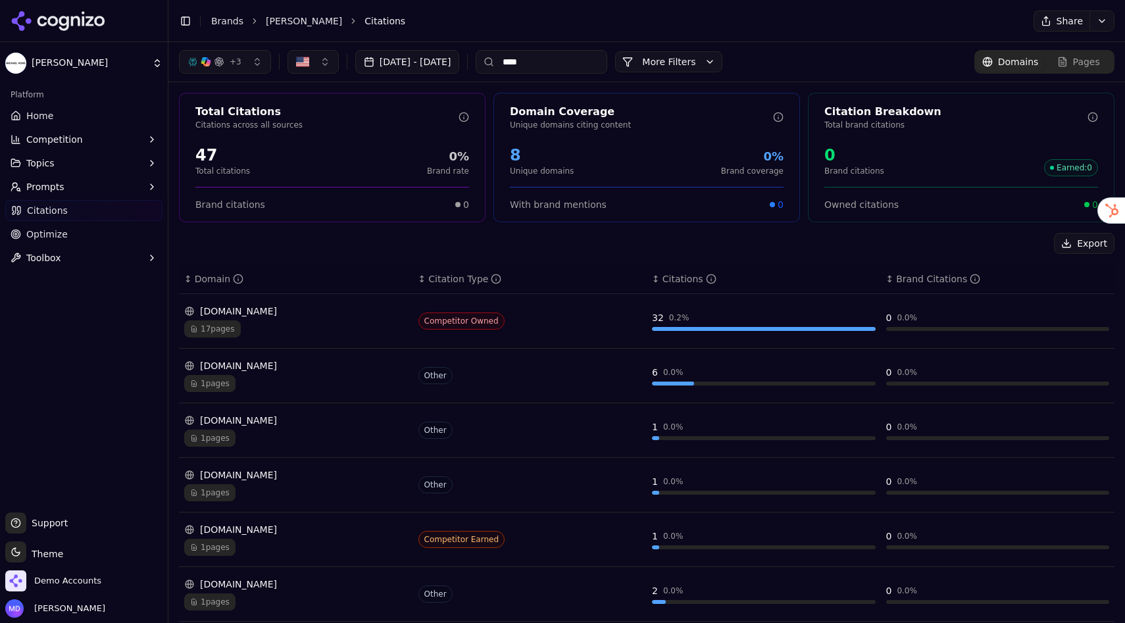
drag, startPoint x: 592, startPoint y: 64, endPoint x: 502, endPoint y: 56, distance: 89.9
click at [502, 56] on div "+ 3 [DATE] - [DATE] ****" at bounding box center [393, 62] width 428 height 24
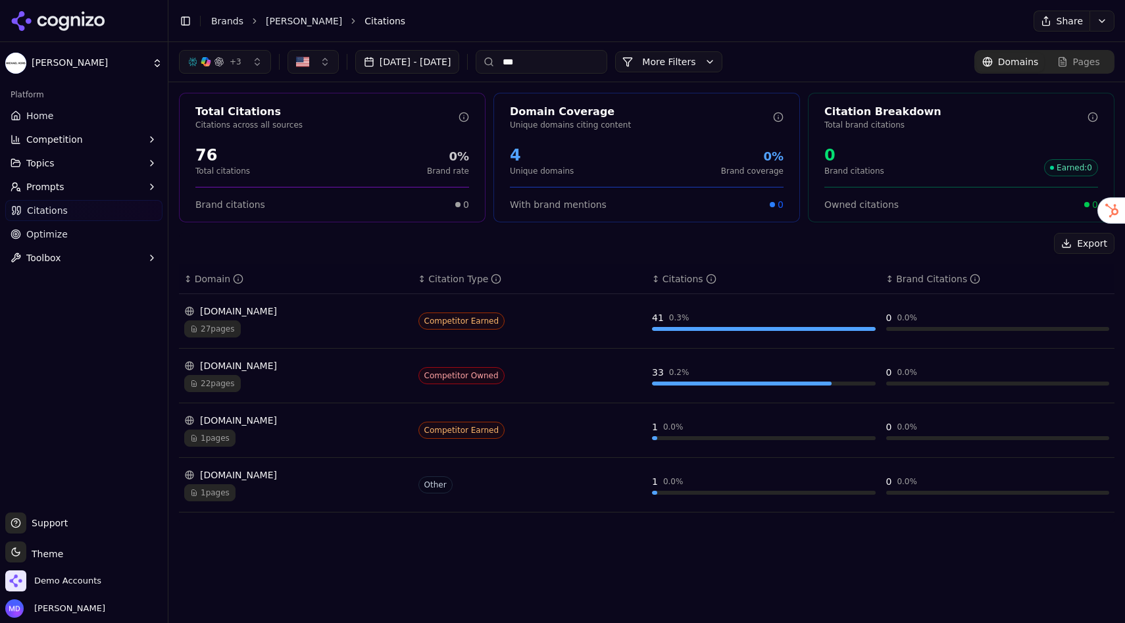
type input "***"
click at [130, 108] on link "Home" at bounding box center [83, 115] width 157 height 21
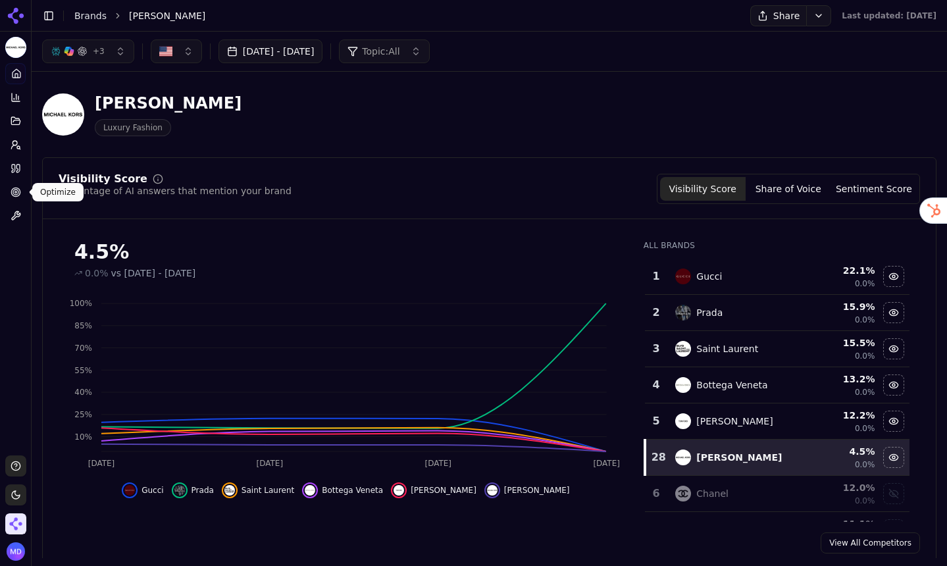
click at [21, 188] on link "Optimize" at bounding box center [15, 192] width 20 height 21
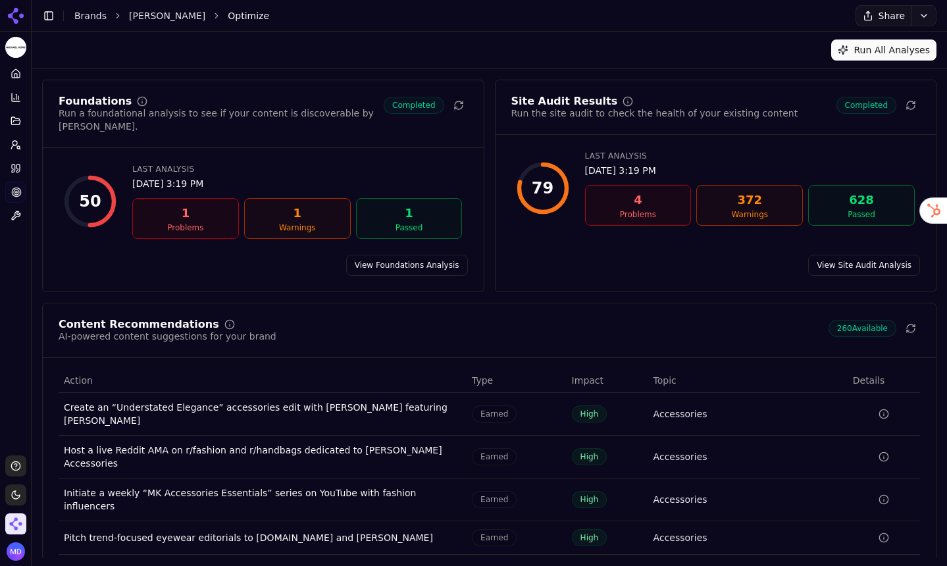
click at [15, 168] on icon at bounding box center [16, 168] width 11 height 11
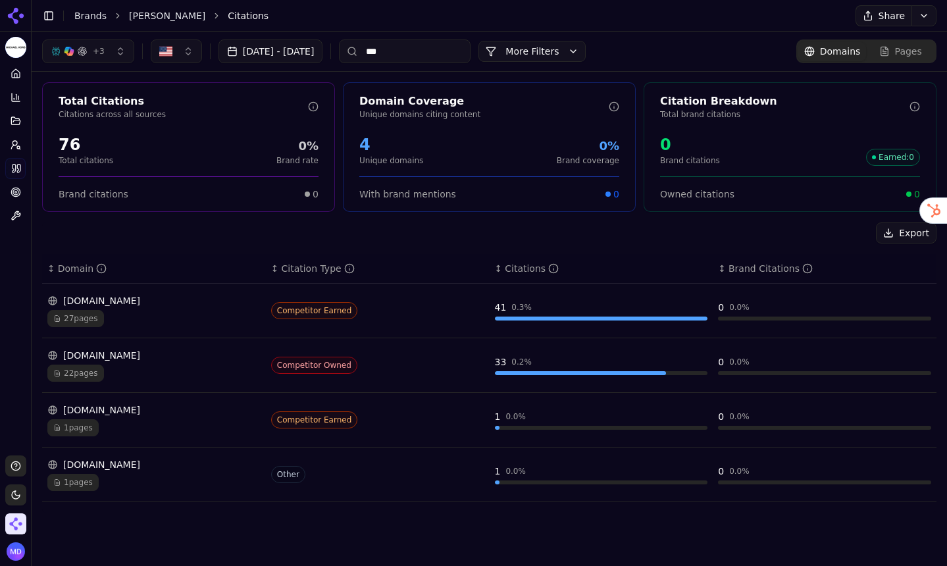
drag, startPoint x: 457, startPoint y: 59, endPoint x: 399, endPoint y: 59, distance: 57.9
click at [399, 59] on input "***" at bounding box center [405, 51] width 132 height 24
type input "*"
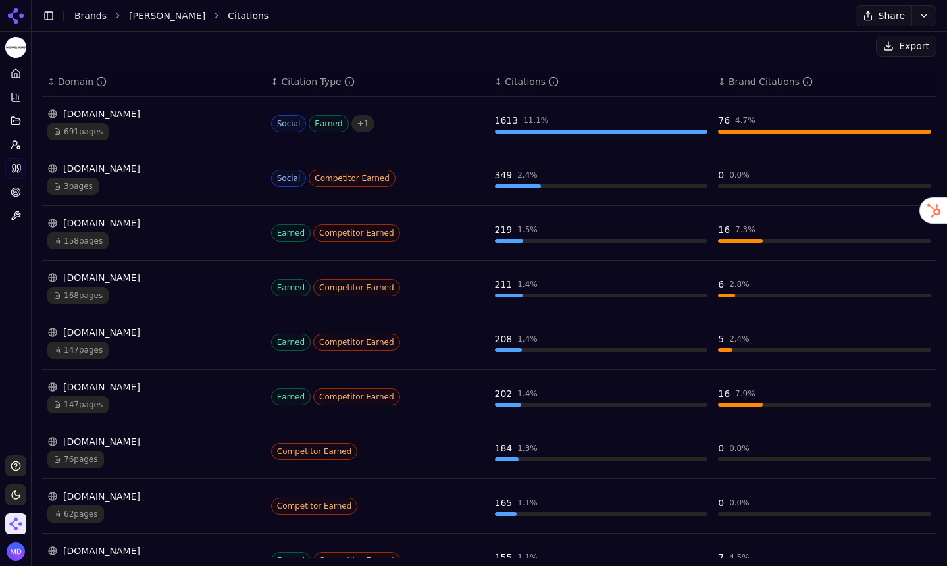
scroll to position [188, 0]
click at [139, 124] on div "691 pages" at bounding box center [153, 130] width 213 height 17
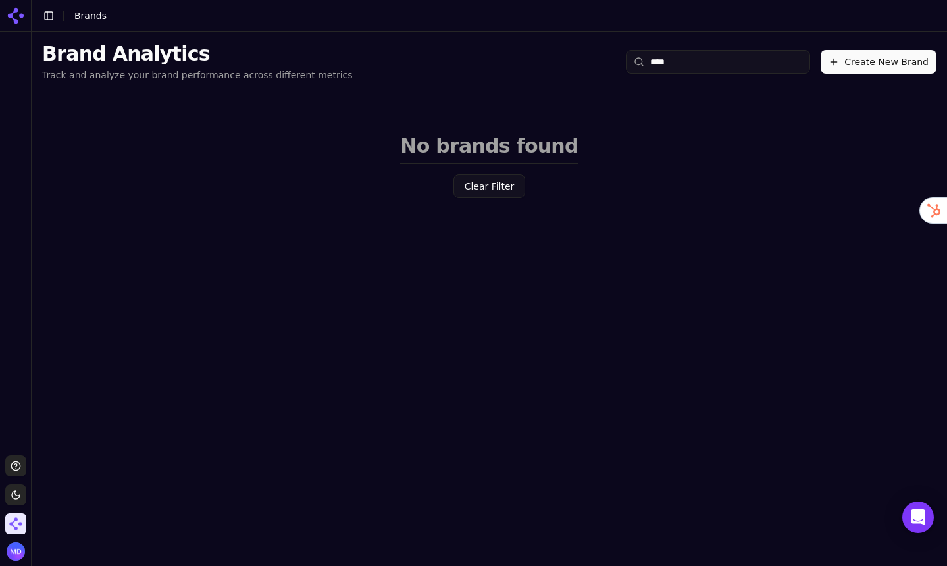
type input "****"
